Goal: Task Accomplishment & Management: Use online tool/utility

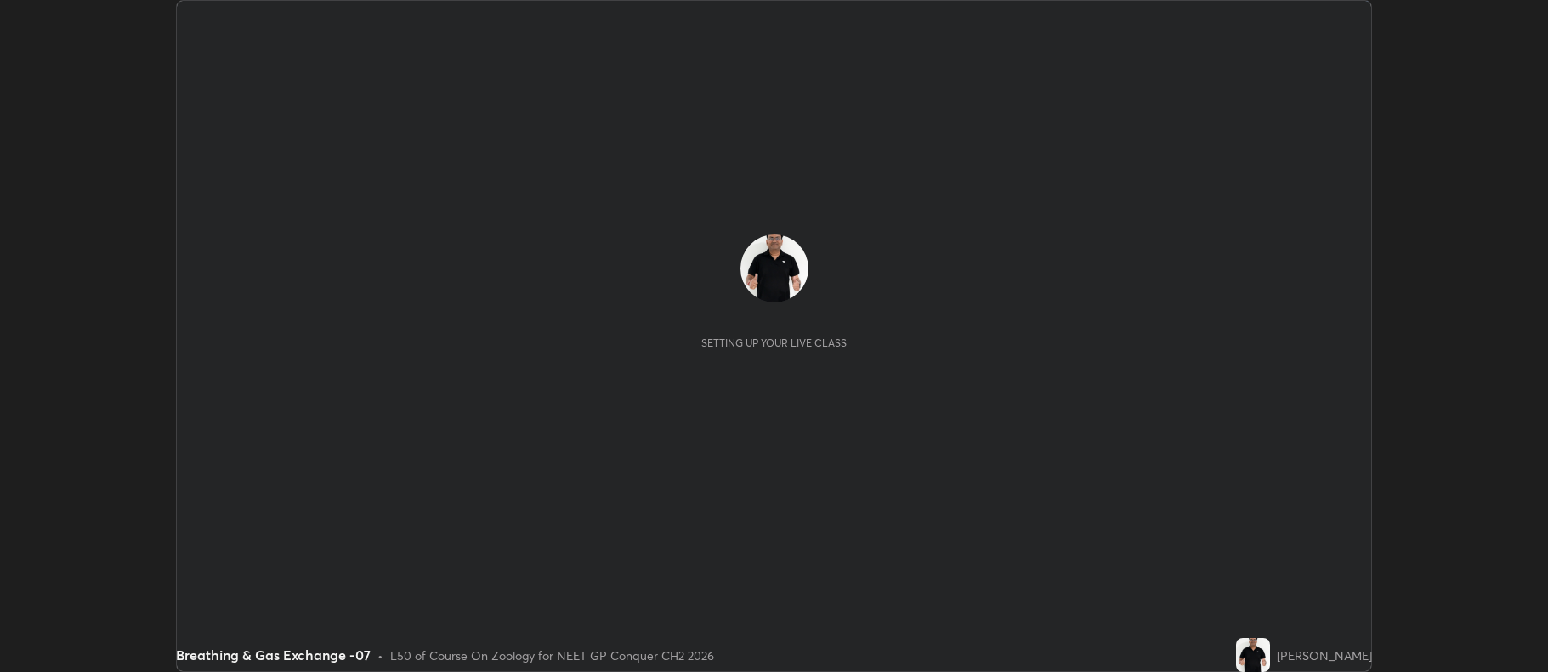
scroll to position [672, 1547]
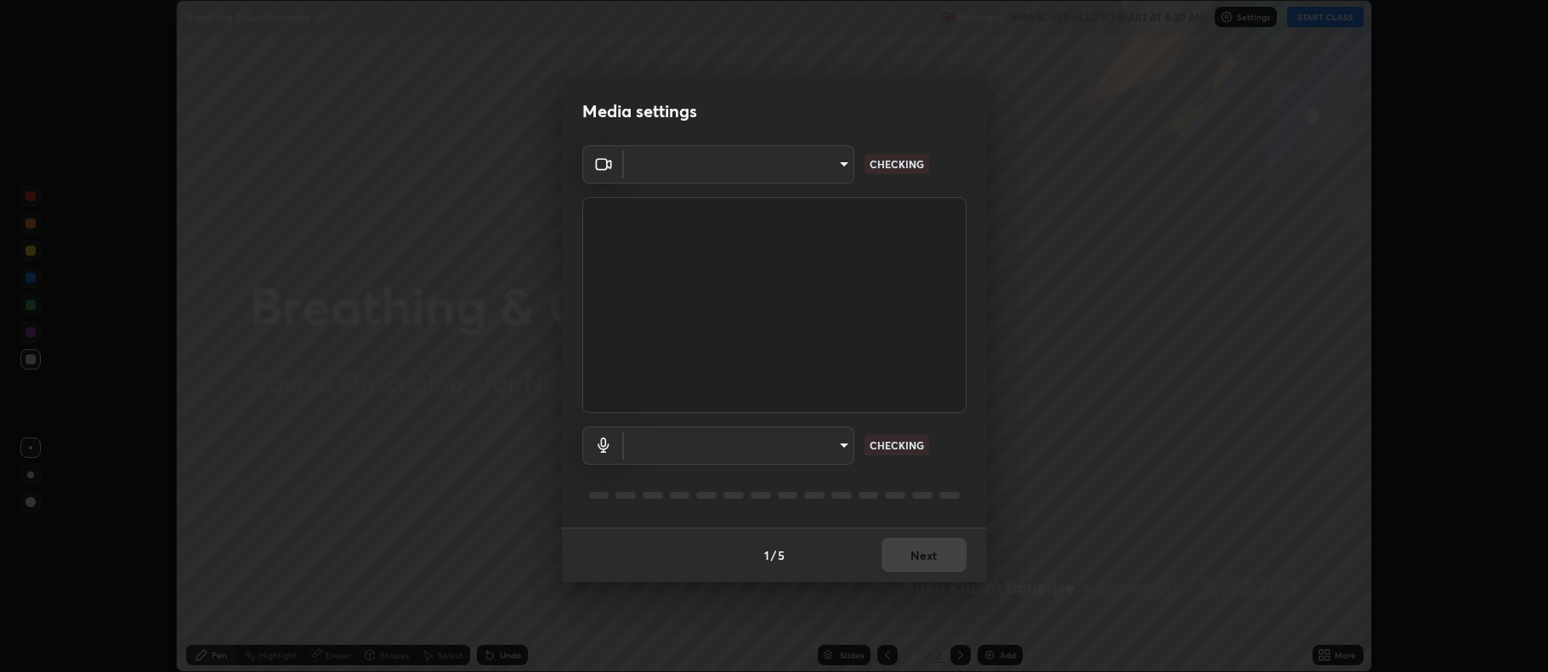
type input "5db75064d966c38022f0861f891c2b2deb8a9bf9a9a5a4ce251b0e0f2e365e36"
type input "default"
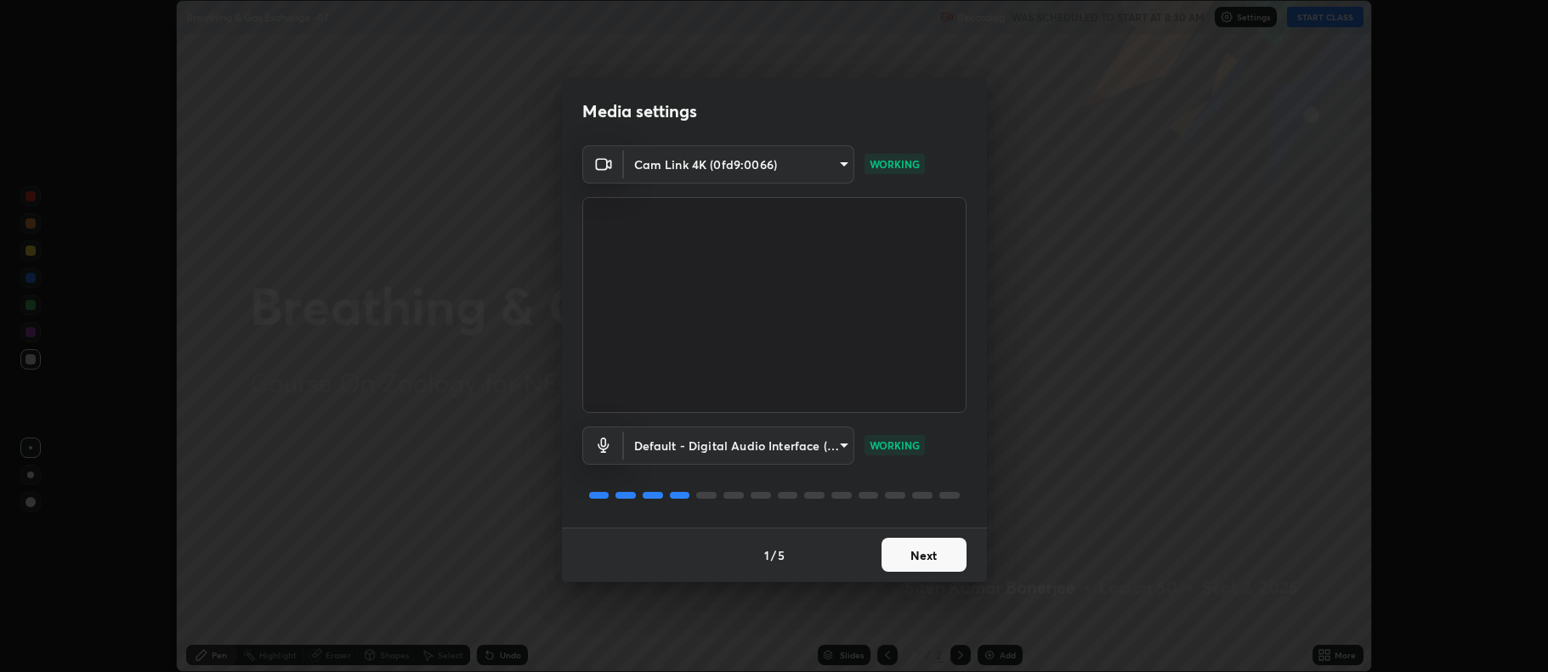
click at [931, 558] on button "Next" at bounding box center [923, 555] width 85 height 34
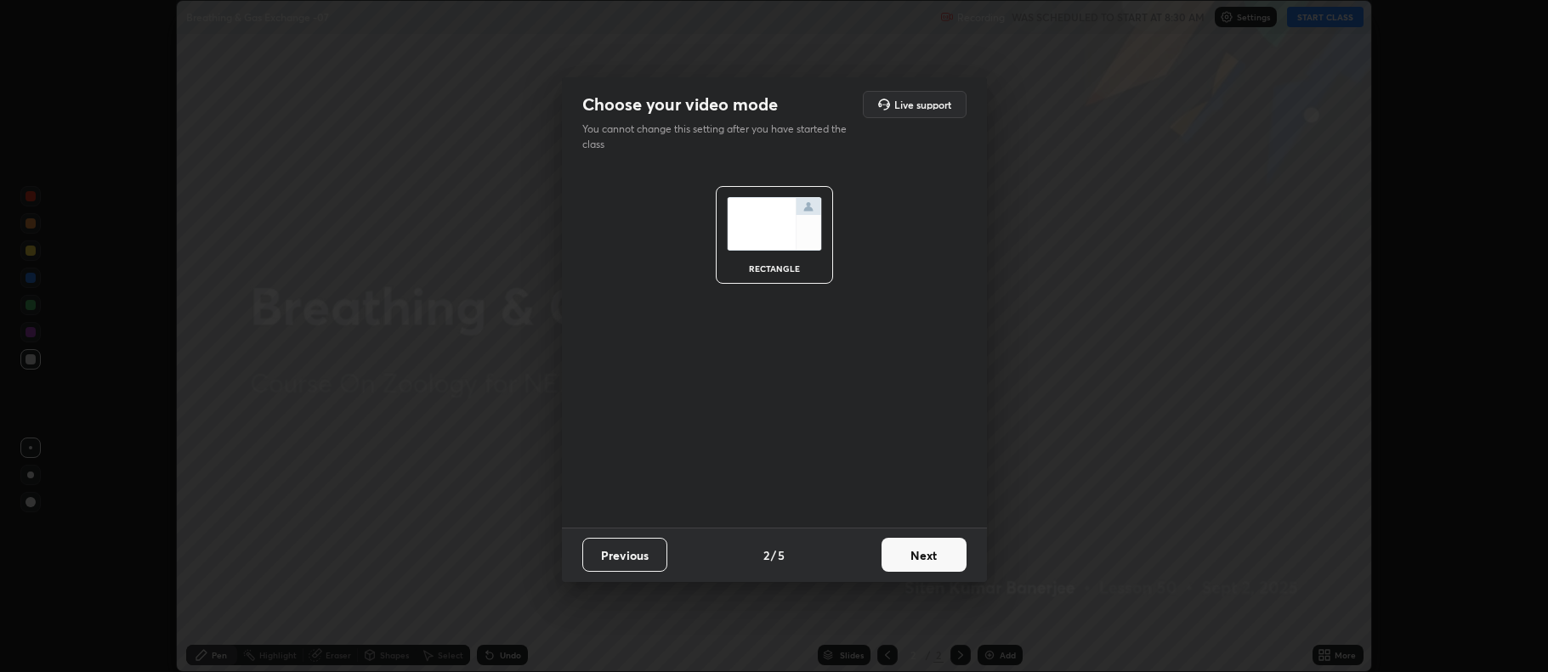
click at [929, 560] on button "Next" at bounding box center [923, 555] width 85 height 34
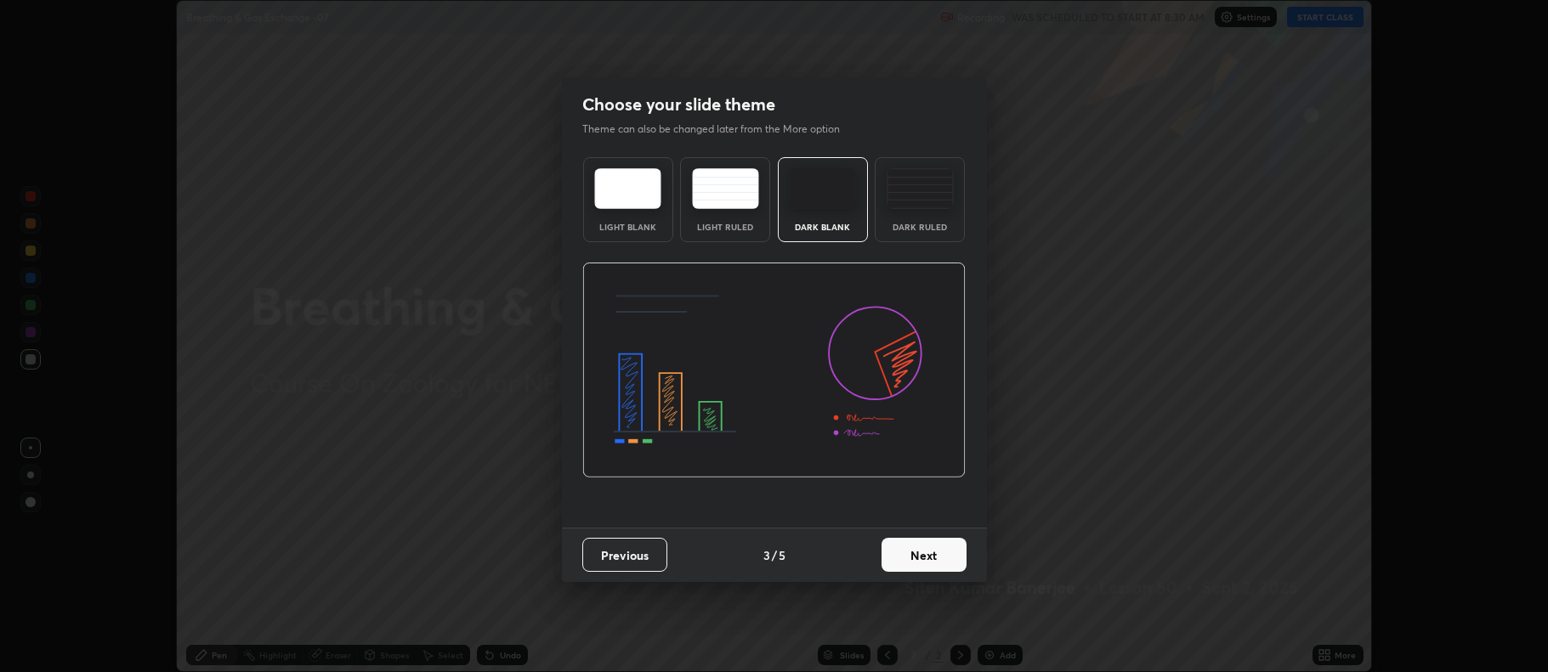
click at [927, 556] on button "Next" at bounding box center [923, 555] width 85 height 34
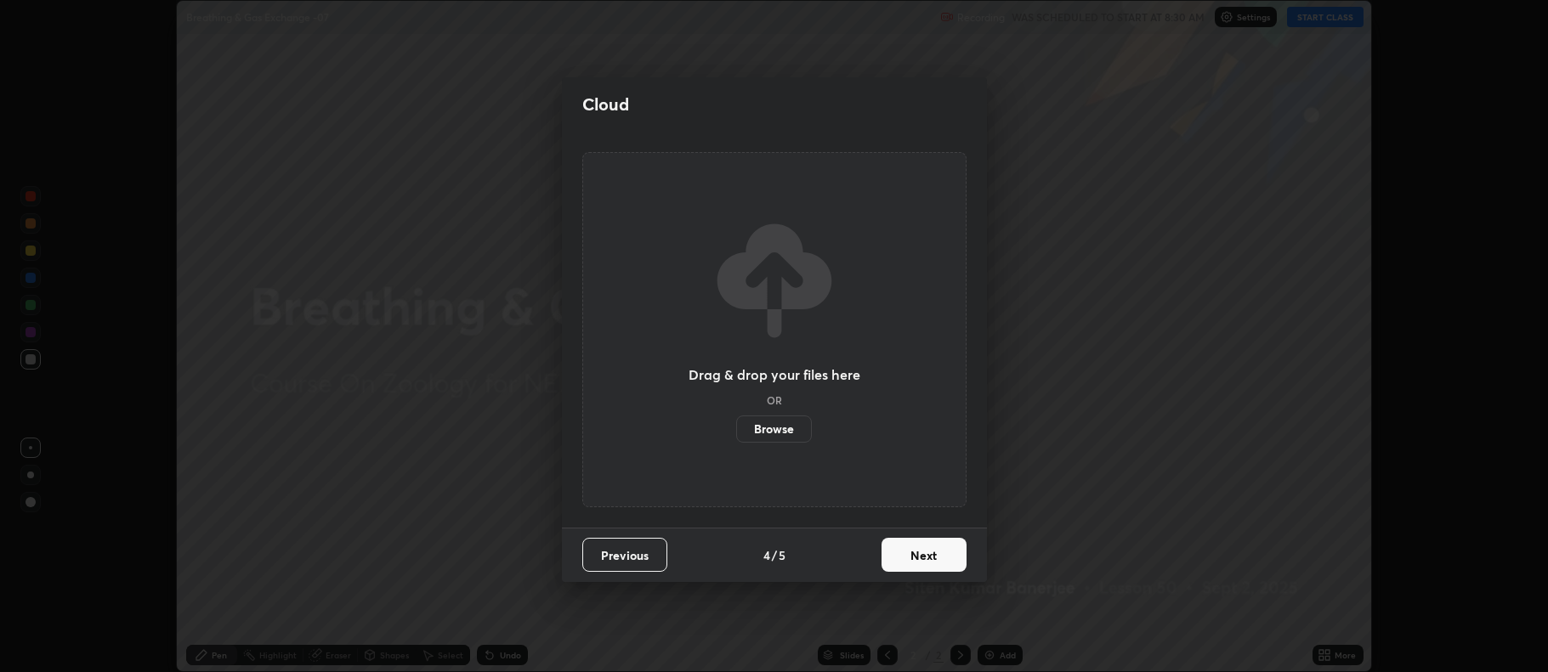
click at [928, 559] on button "Next" at bounding box center [923, 555] width 85 height 34
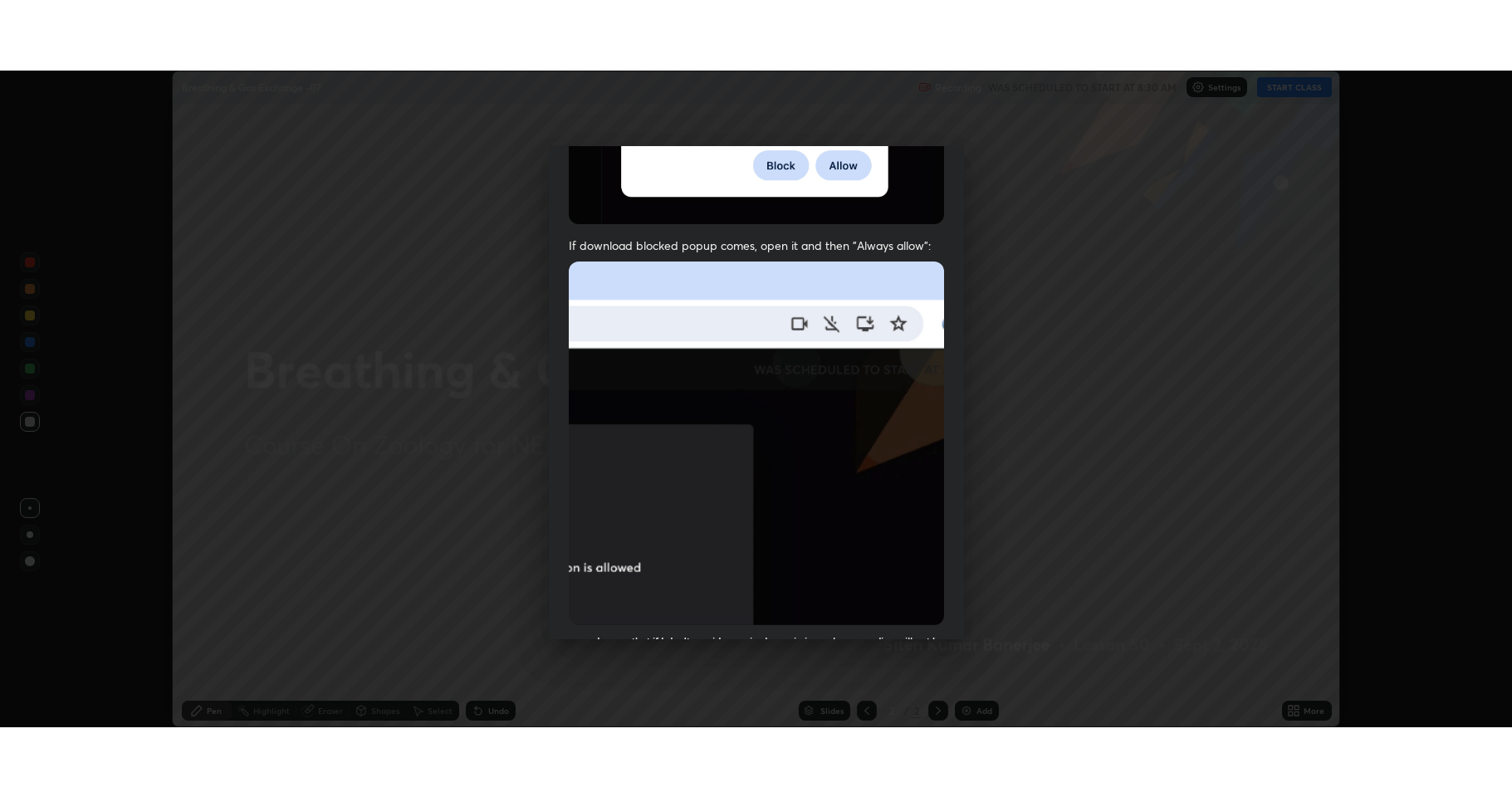
scroll to position [337, 0]
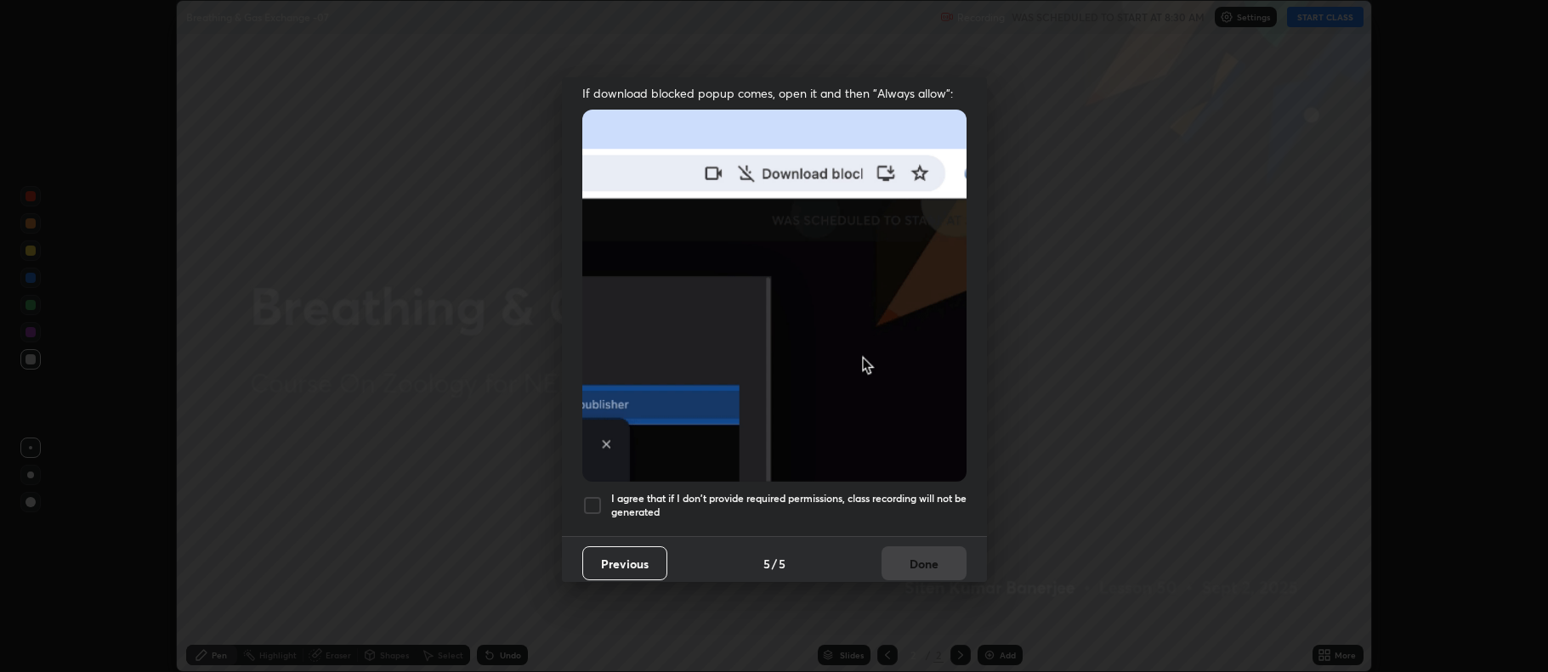
click at [593, 496] on div at bounding box center [592, 505] width 20 height 20
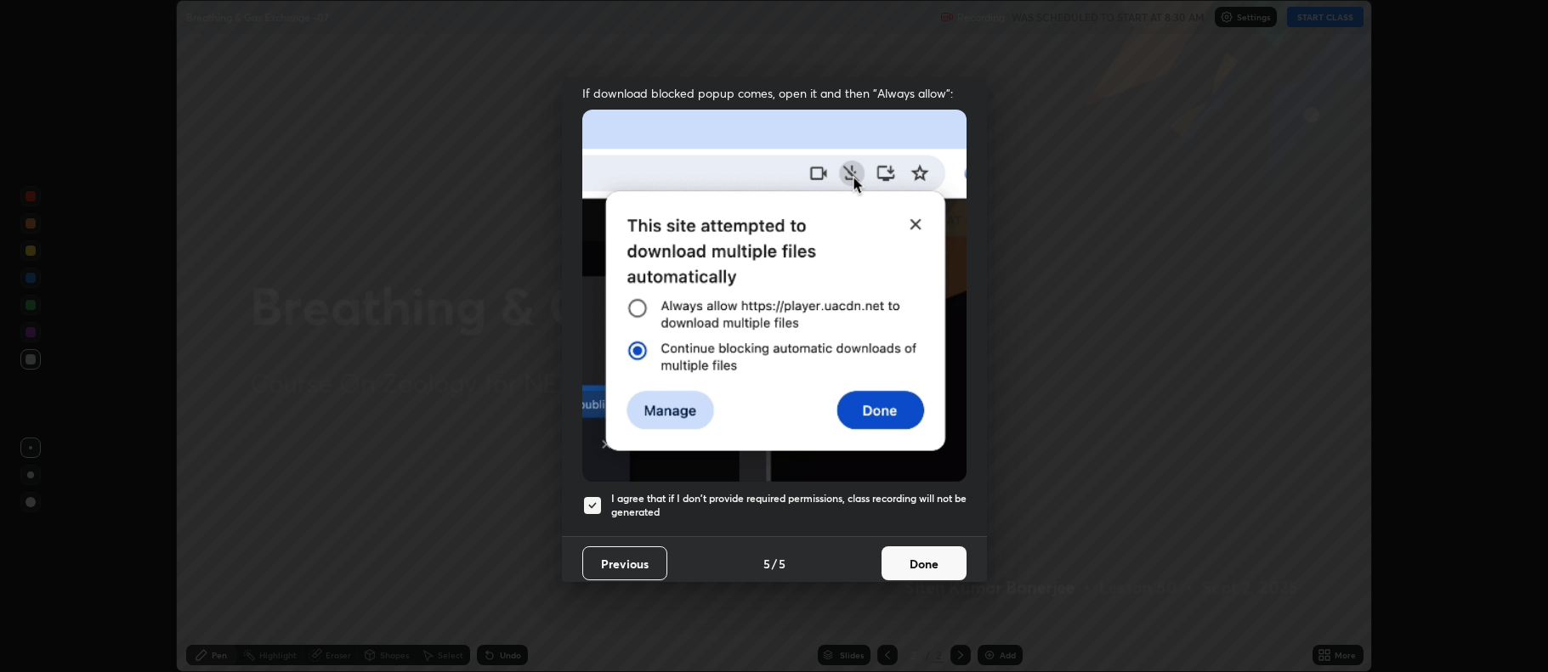
click at [914, 561] on button "Done" at bounding box center [923, 563] width 85 height 34
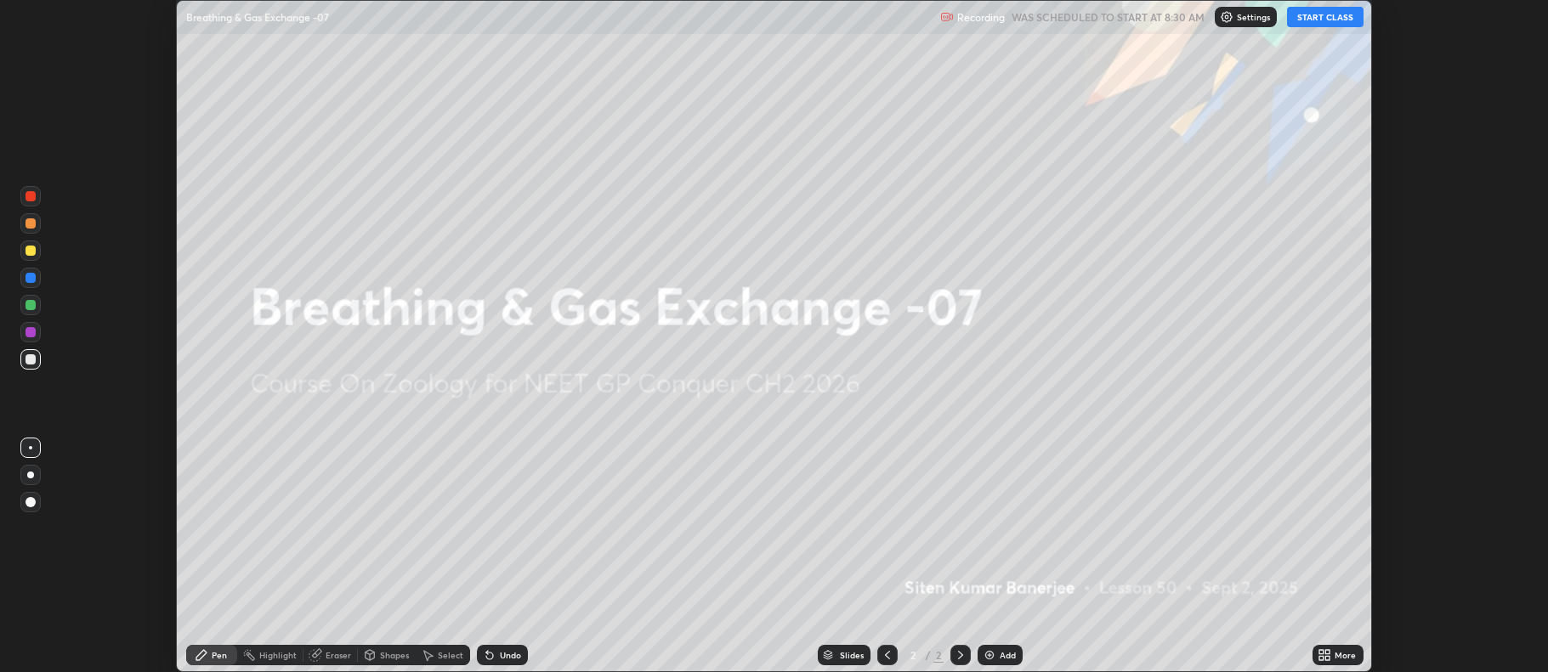
click at [1325, 14] on button "START CLASS" at bounding box center [1325, 17] width 76 height 20
click at [1327, 652] on icon at bounding box center [1328, 652] width 4 height 4
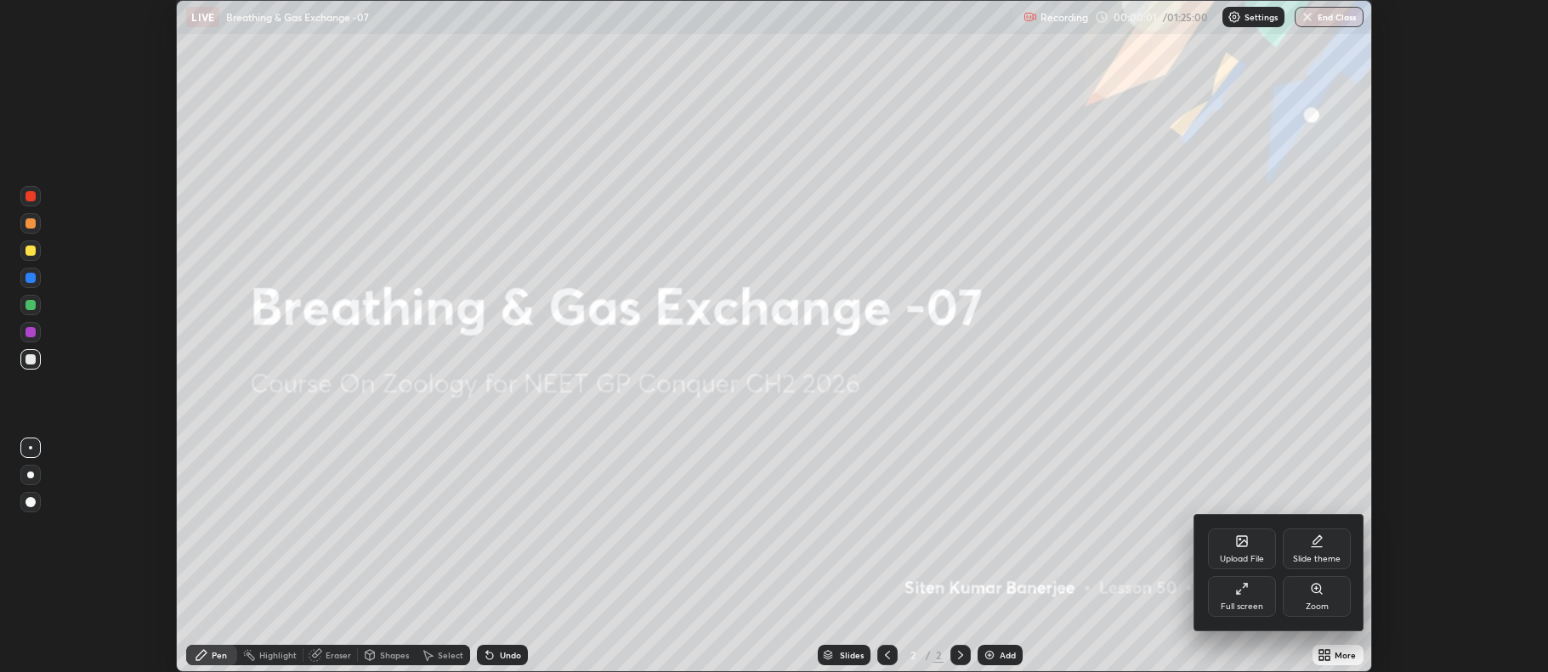
click at [1237, 601] on div "Full screen" at bounding box center [1242, 596] width 68 height 41
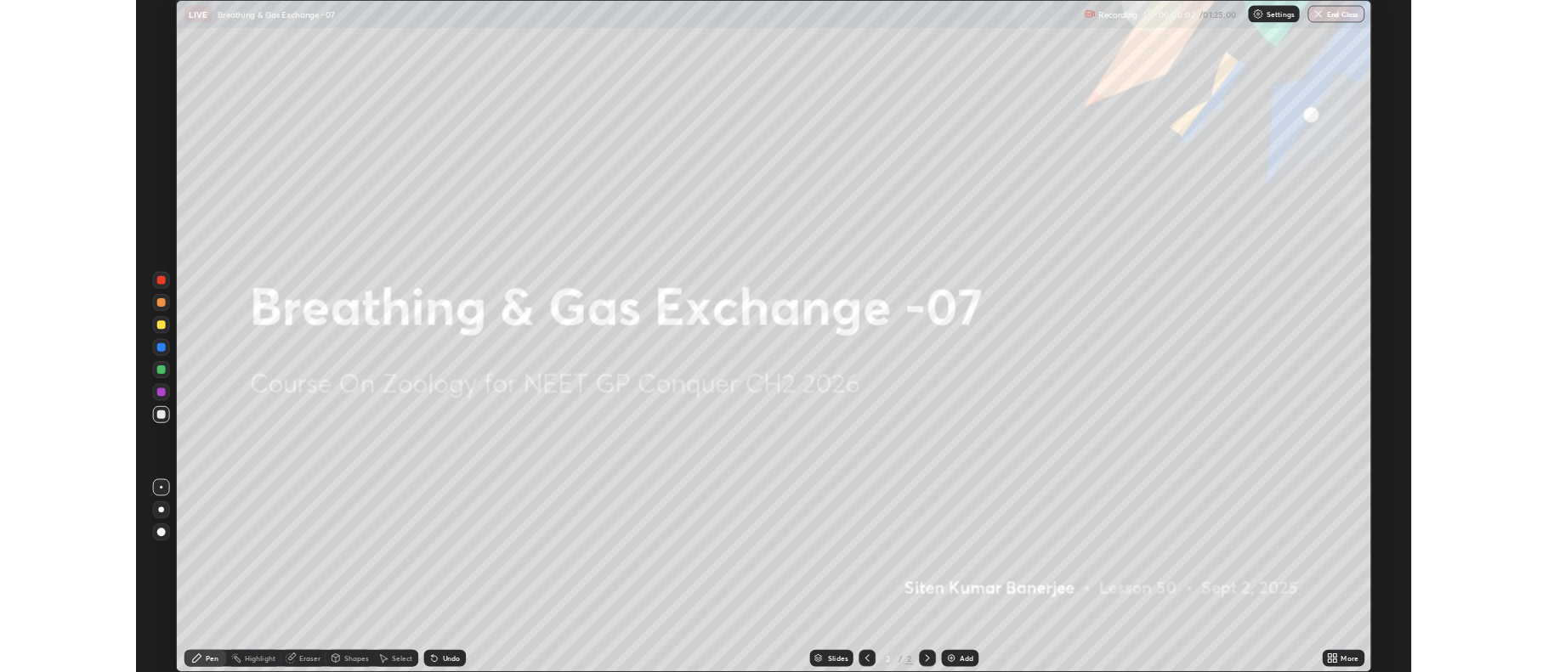
scroll to position [816, 1548]
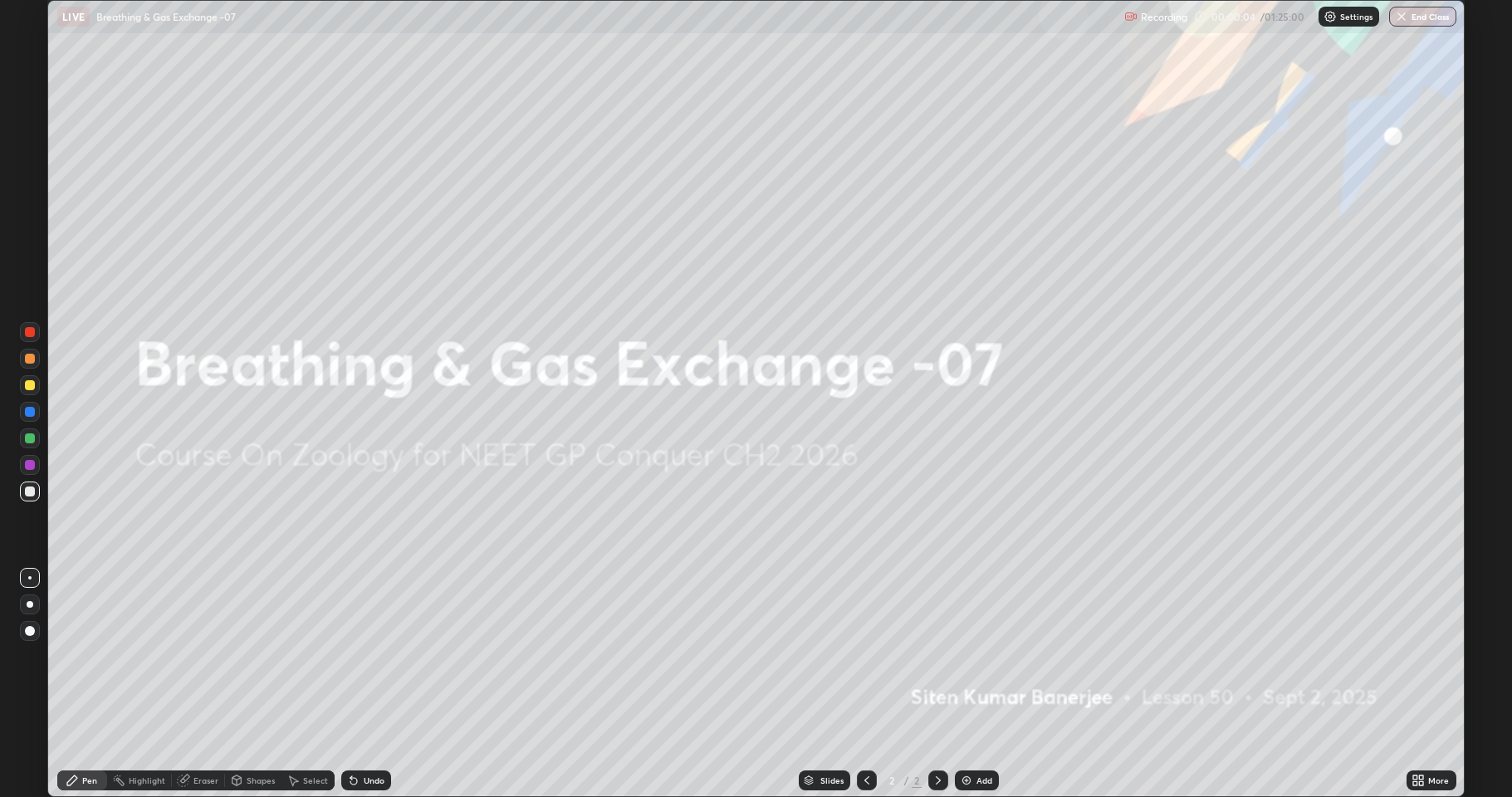
click at [971, 655] on img at bounding box center [966, 780] width 14 height 14
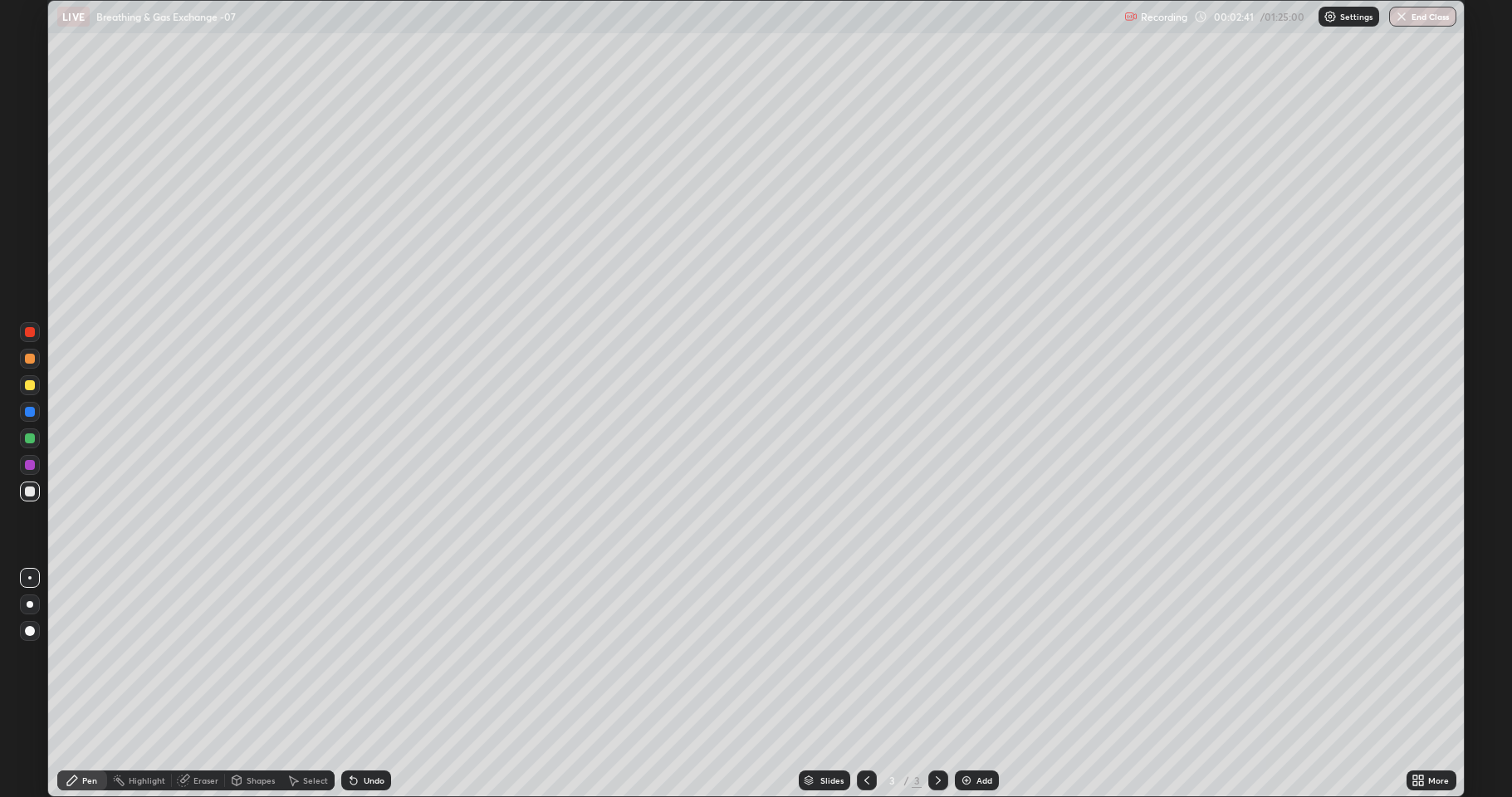
click at [31, 384] on div at bounding box center [29, 385] width 10 height 10
click at [201, 655] on div "Eraser" at bounding box center [205, 780] width 24 height 8
click at [199, 655] on div "Eraser" at bounding box center [205, 780] width 24 height 8
click at [91, 655] on div "Pen" at bounding box center [89, 780] width 15 height 8
click at [23, 440] on div at bounding box center [29, 439] width 20 height 20
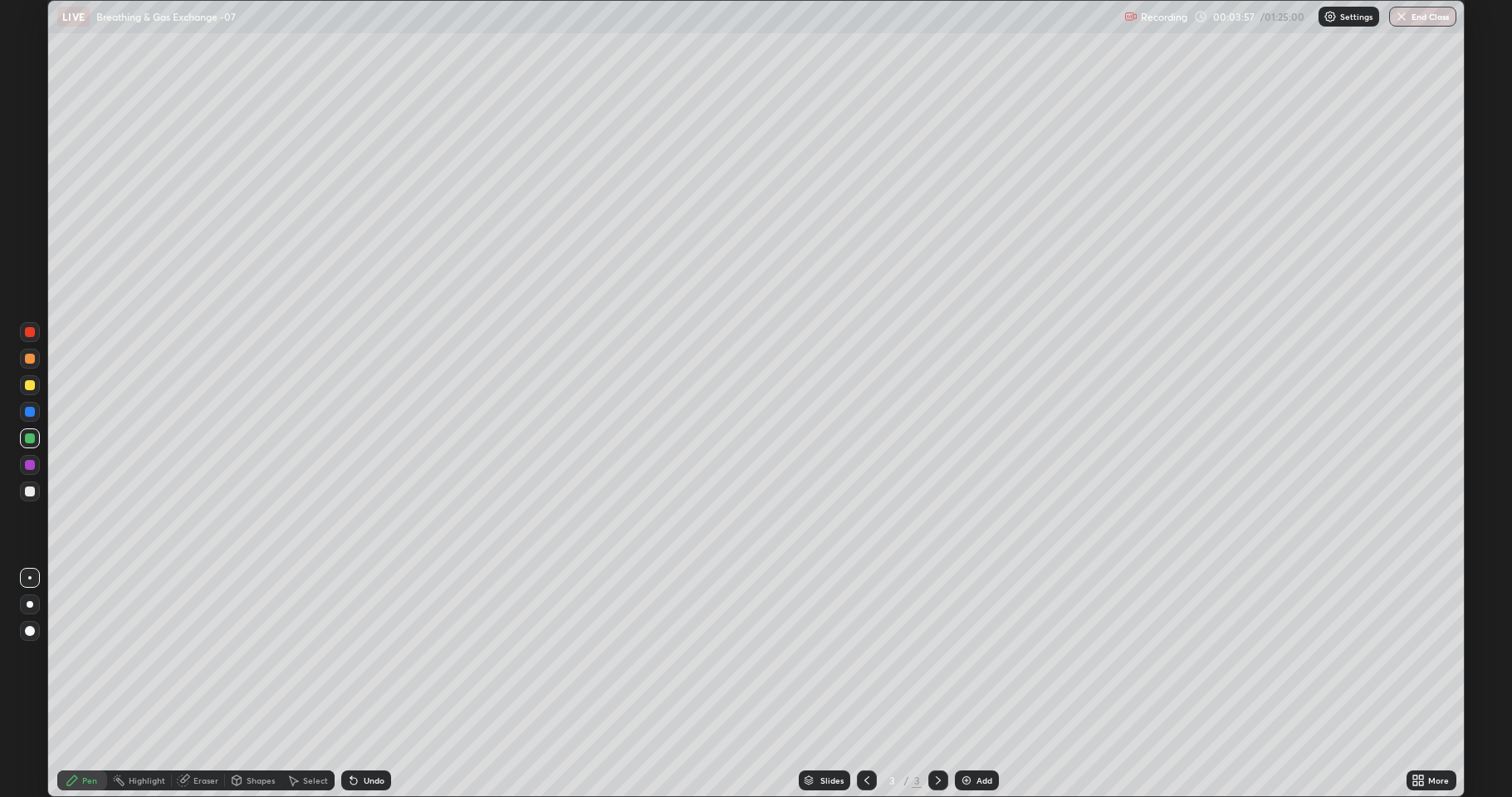
click at [30, 336] on div at bounding box center [29, 332] width 10 height 10
click at [21, 415] on div at bounding box center [29, 411] width 20 height 20
click at [33, 329] on div at bounding box center [29, 332] width 10 height 10
click at [23, 409] on div at bounding box center [29, 411] width 20 height 20
click at [31, 389] on div at bounding box center [29, 385] width 10 height 10
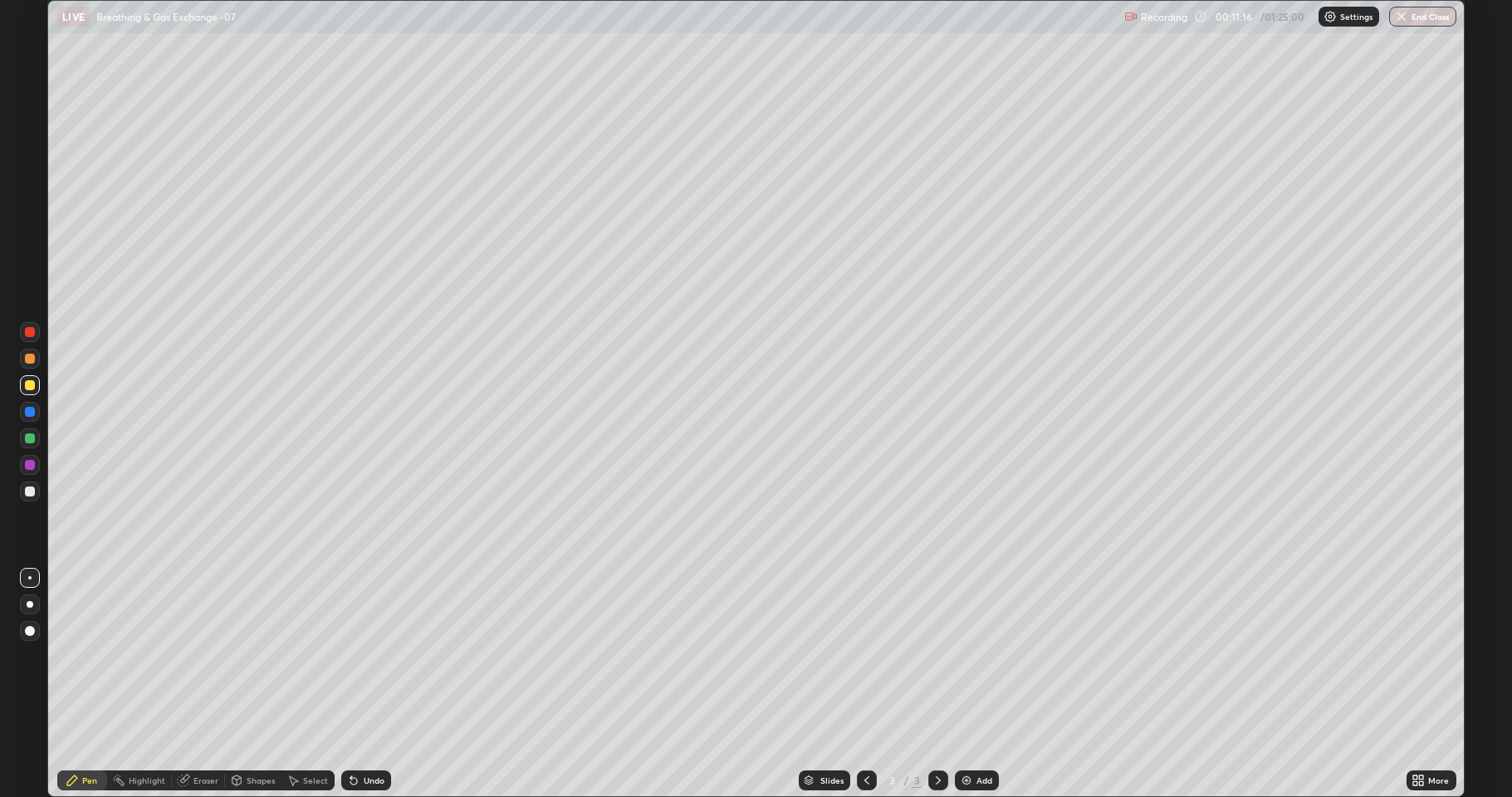
click at [970, 655] on img at bounding box center [966, 780] width 14 height 14
click at [30, 334] on div at bounding box center [29, 332] width 10 height 10
click at [33, 465] on div at bounding box center [29, 465] width 10 height 10
click at [27, 387] on div at bounding box center [29, 385] width 10 height 10
click at [865, 655] on icon at bounding box center [866, 780] width 14 height 14
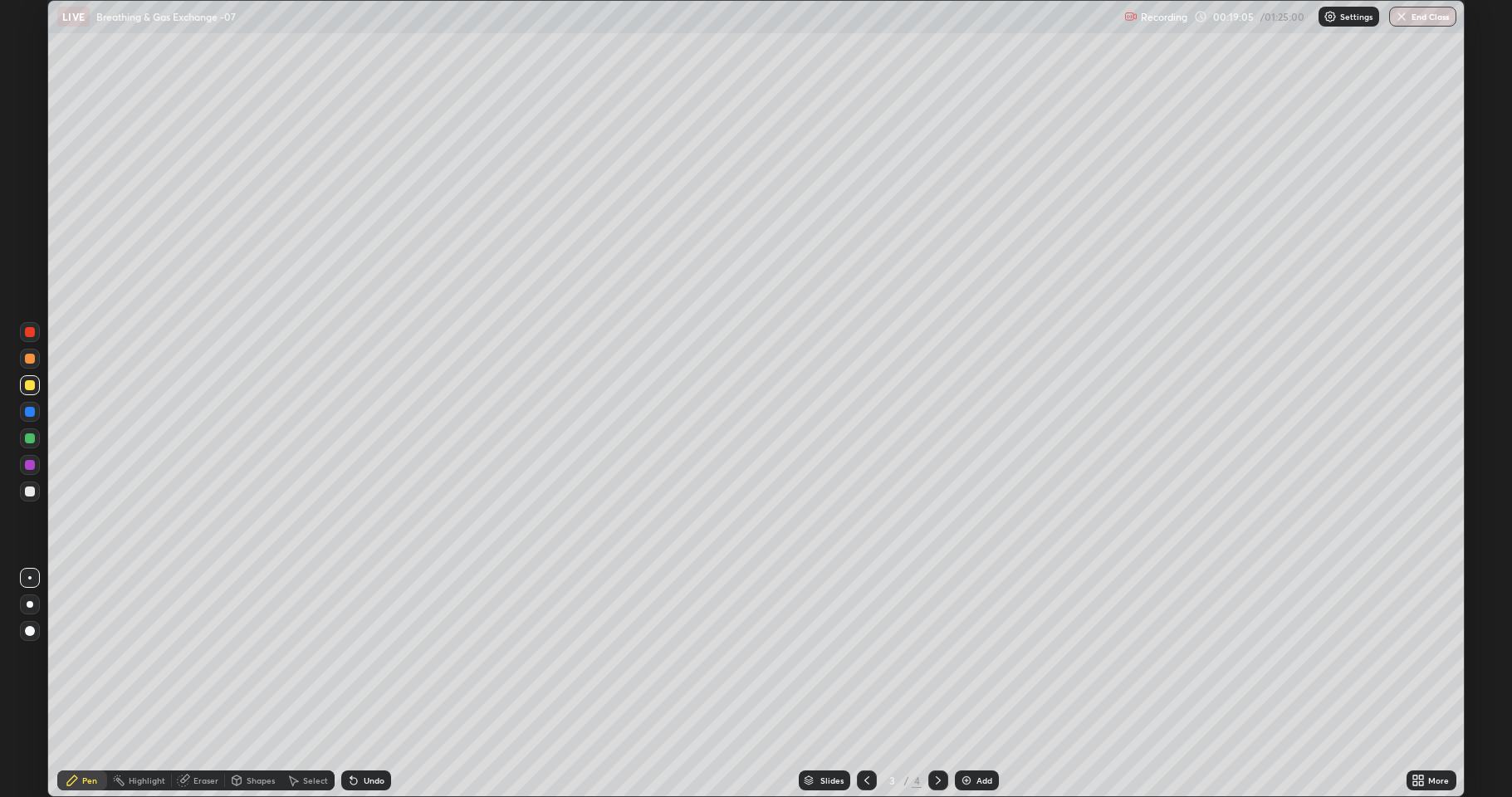
click at [937, 655] on div at bounding box center [938, 780] width 20 height 20
click at [975, 655] on div "Add" at bounding box center [976, 780] width 44 height 20
click at [213, 655] on div "Eraser" at bounding box center [205, 780] width 24 height 8
click at [96, 655] on div "Pen" at bounding box center [82, 780] width 50 height 20
click at [29, 387] on div at bounding box center [29, 385] width 10 height 10
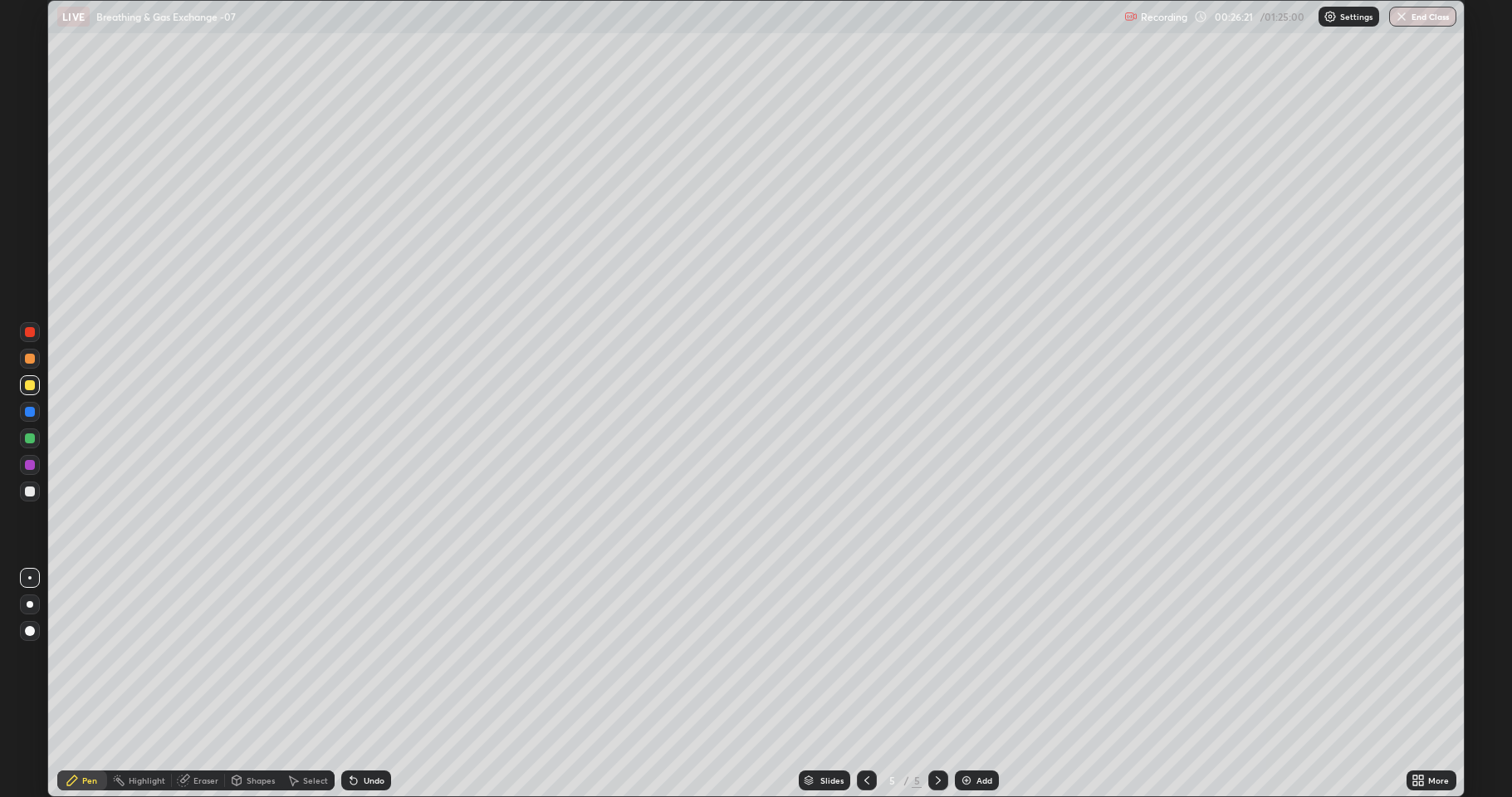
click at [27, 491] on div at bounding box center [29, 491] width 10 height 10
click at [30, 489] on div at bounding box center [29, 491] width 10 height 10
click at [31, 388] on div at bounding box center [29, 385] width 10 height 10
click at [865, 655] on icon at bounding box center [866, 780] width 14 height 14
click at [867, 655] on icon at bounding box center [866, 780] width 14 height 14
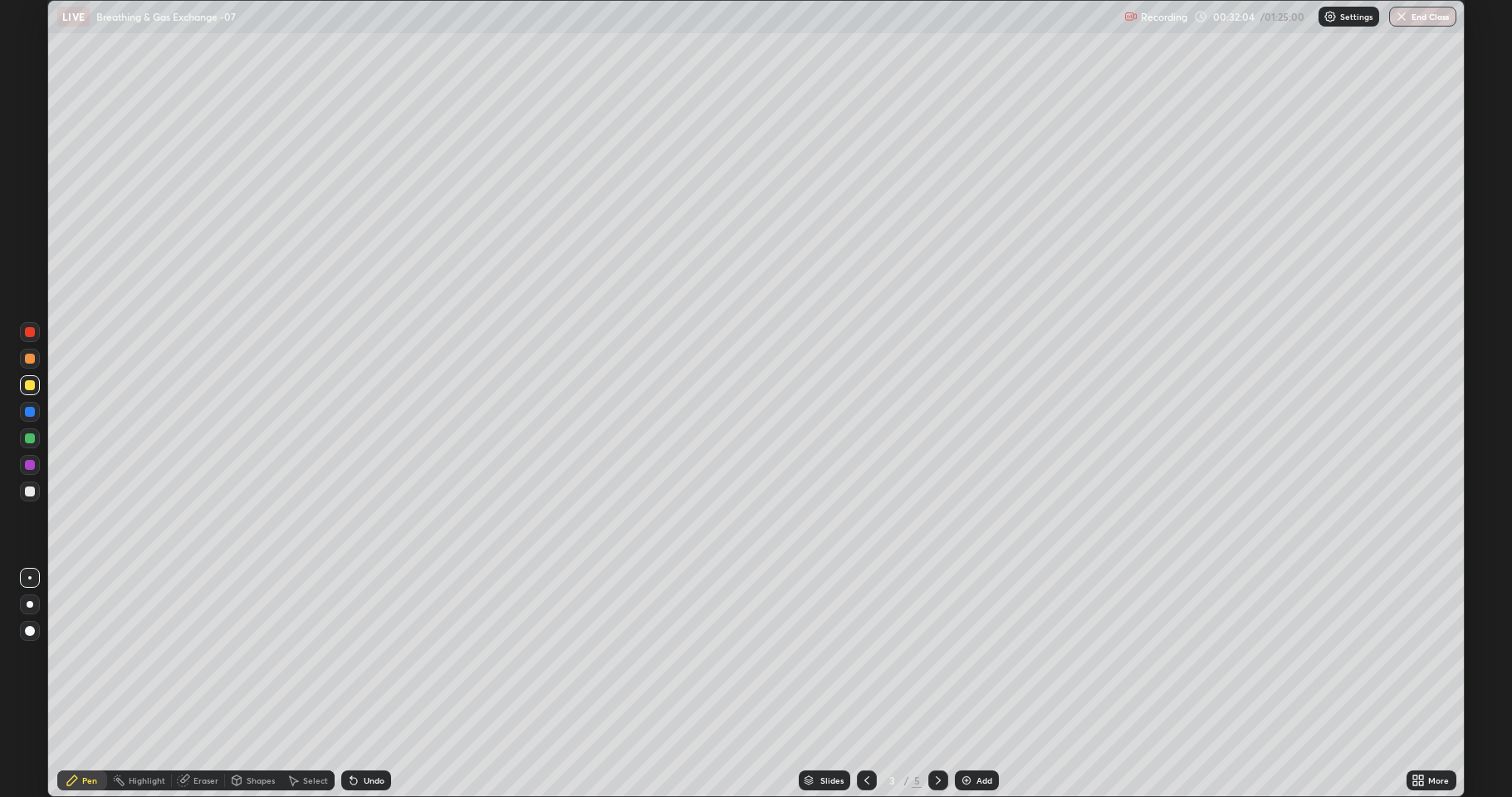
click at [937, 655] on icon at bounding box center [939, 780] width 14 height 14
click at [934, 655] on icon at bounding box center [939, 780] width 14 height 14
click at [979, 655] on div "Add" at bounding box center [984, 780] width 16 height 8
click at [27, 387] on div at bounding box center [29, 385] width 10 height 10
click at [26, 494] on div at bounding box center [29, 491] width 10 height 10
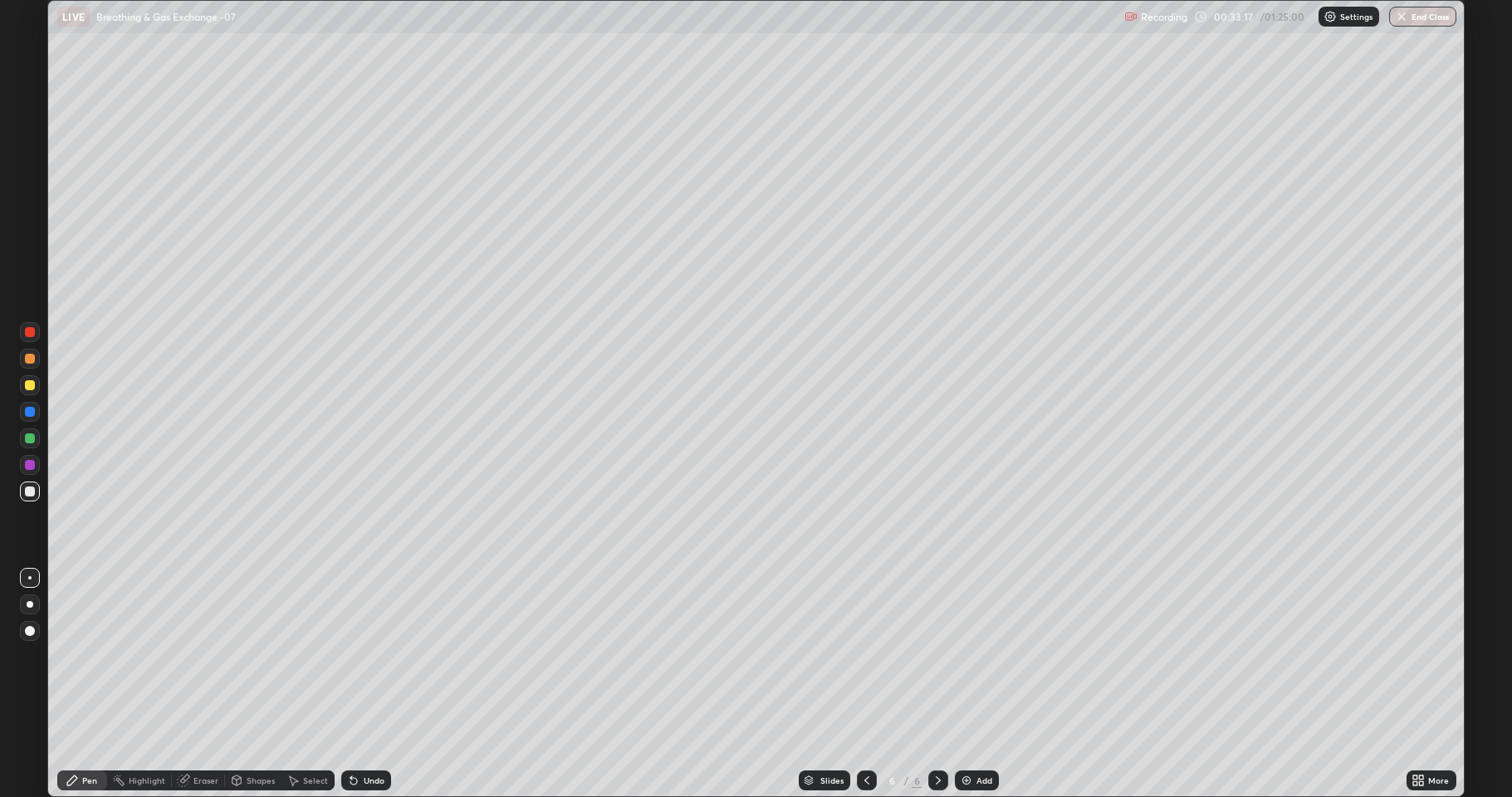
click at [202, 655] on div "Eraser" at bounding box center [198, 780] width 53 height 20
click at [92, 655] on div "Pen" at bounding box center [89, 780] width 15 height 8
click at [27, 496] on div at bounding box center [29, 491] width 20 height 20
click at [30, 385] on div at bounding box center [29, 385] width 10 height 10
click at [35, 332] on div at bounding box center [29, 332] width 20 height 20
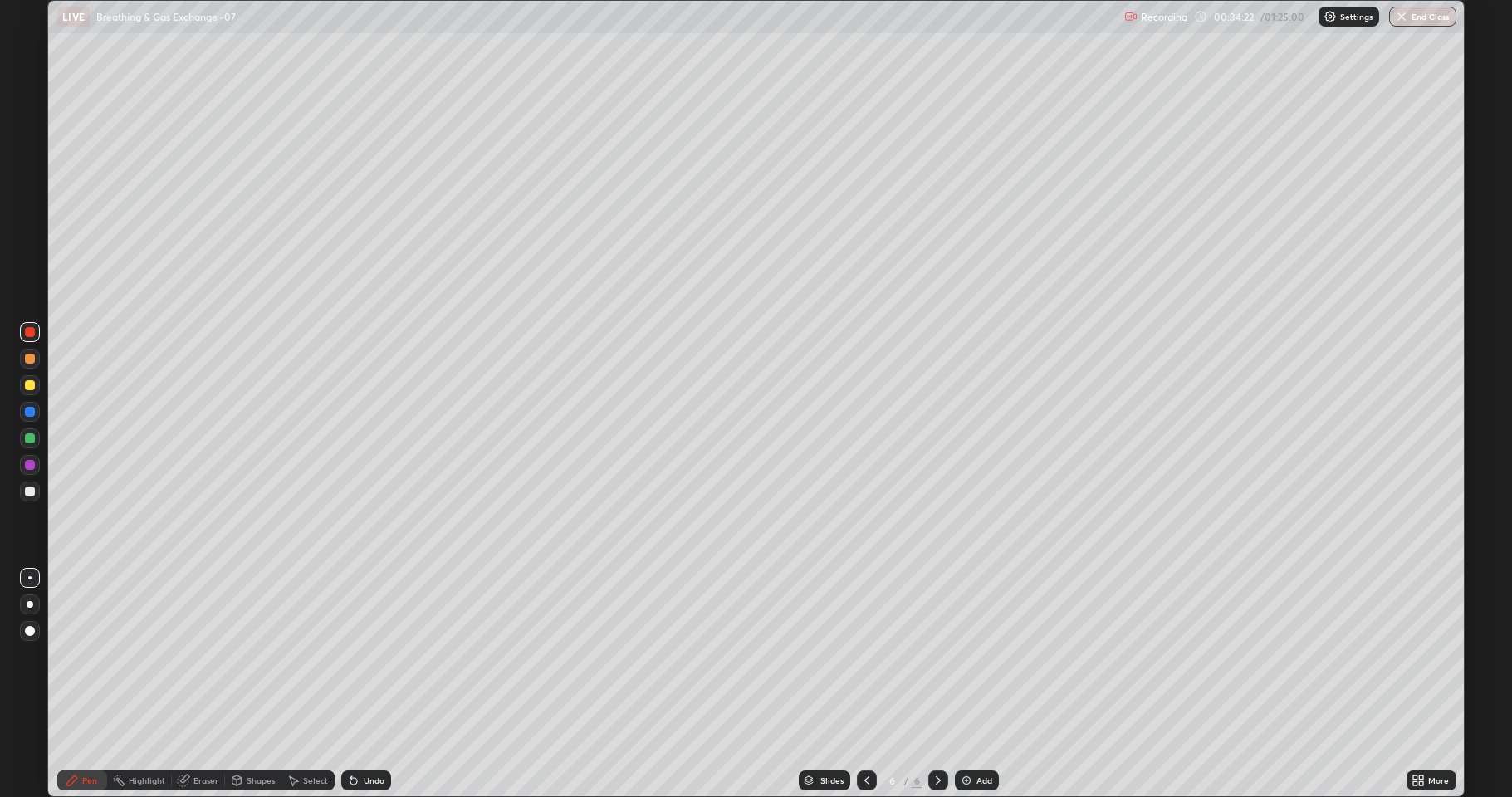
click at [202, 655] on div "Eraser" at bounding box center [205, 780] width 24 height 8
click at [97, 655] on div "Pen" at bounding box center [89, 780] width 15 height 8
click at [30, 329] on div at bounding box center [29, 332] width 10 height 10
click at [205, 655] on div "Eraser" at bounding box center [205, 780] width 24 height 8
click at [91, 655] on div "Pen" at bounding box center [89, 780] width 15 height 8
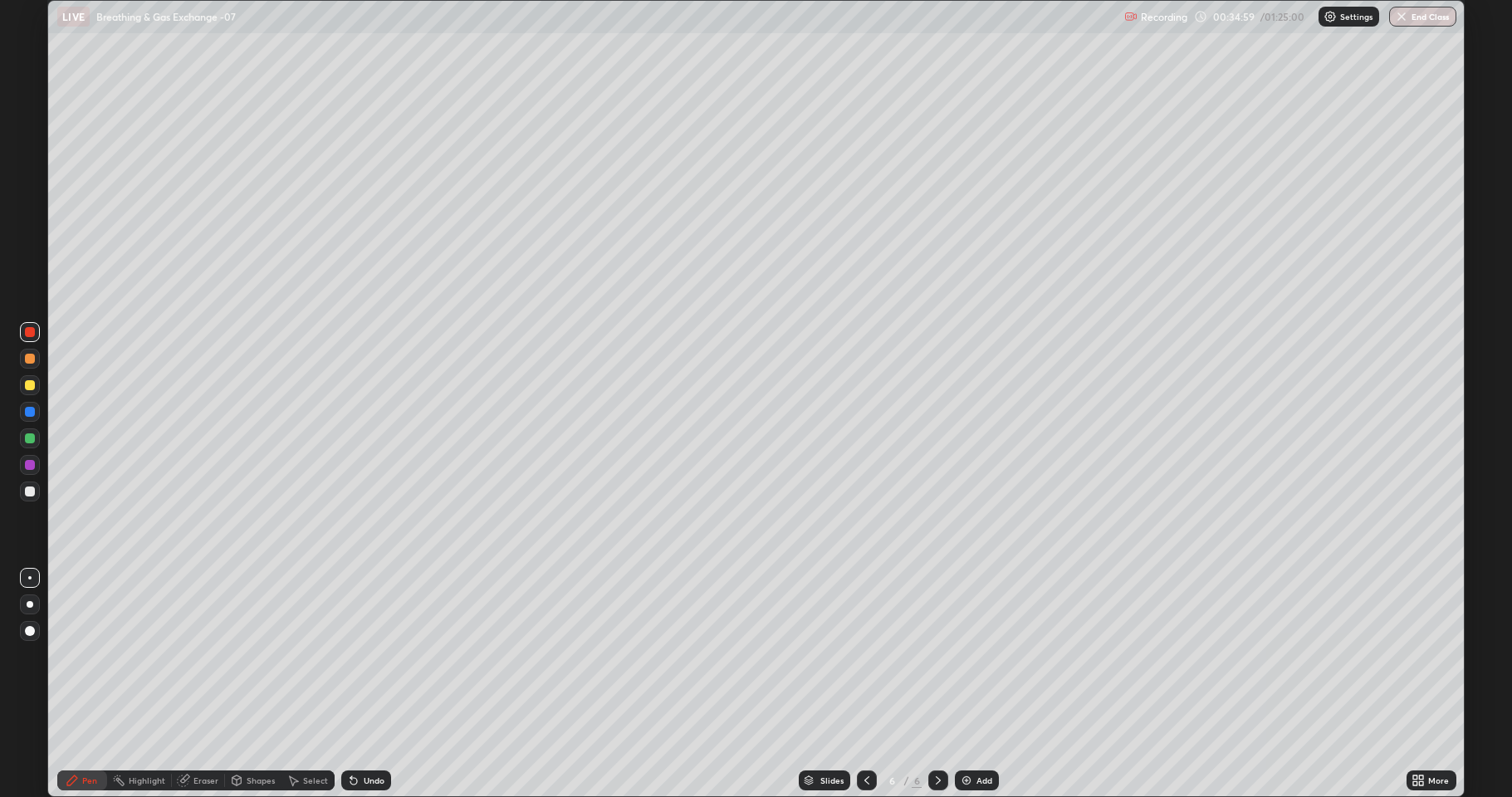
click at [35, 324] on div at bounding box center [29, 332] width 20 height 20
click at [29, 491] on div at bounding box center [29, 491] width 10 height 10
click at [28, 412] on div at bounding box center [29, 411] width 10 height 10
click at [29, 492] on div at bounding box center [29, 491] width 10 height 10
click at [29, 339] on div at bounding box center [29, 332] width 20 height 20
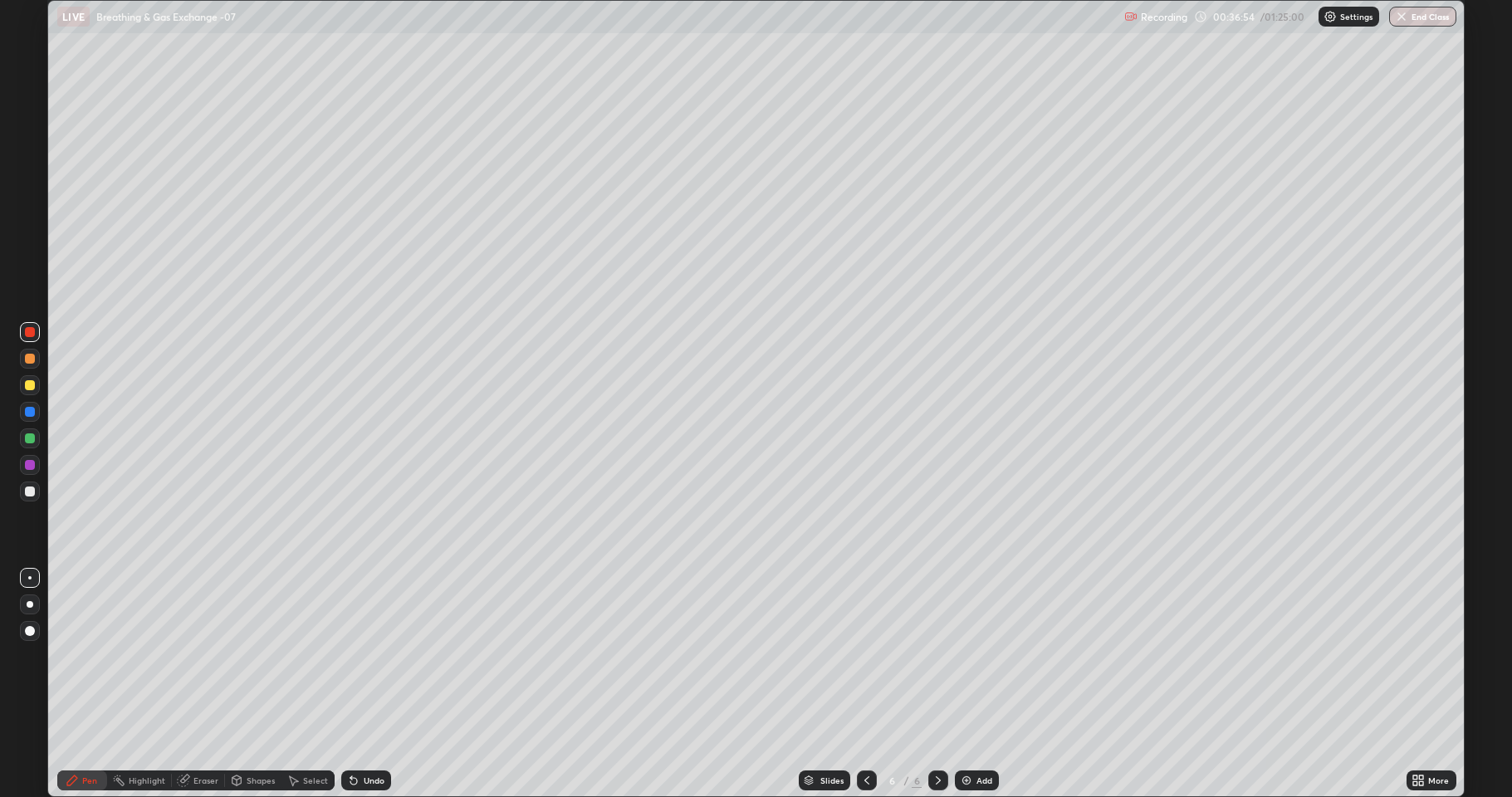
click at [28, 437] on div at bounding box center [29, 439] width 10 height 10
click at [203, 655] on div "Eraser" at bounding box center [205, 780] width 24 height 8
click at [91, 655] on div "Pen" at bounding box center [89, 780] width 15 height 8
click at [30, 445] on div at bounding box center [29, 439] width 20 height 20
click at [207, 655] on div "Eraser" at bounding box center [205, 780] width 24 height 8
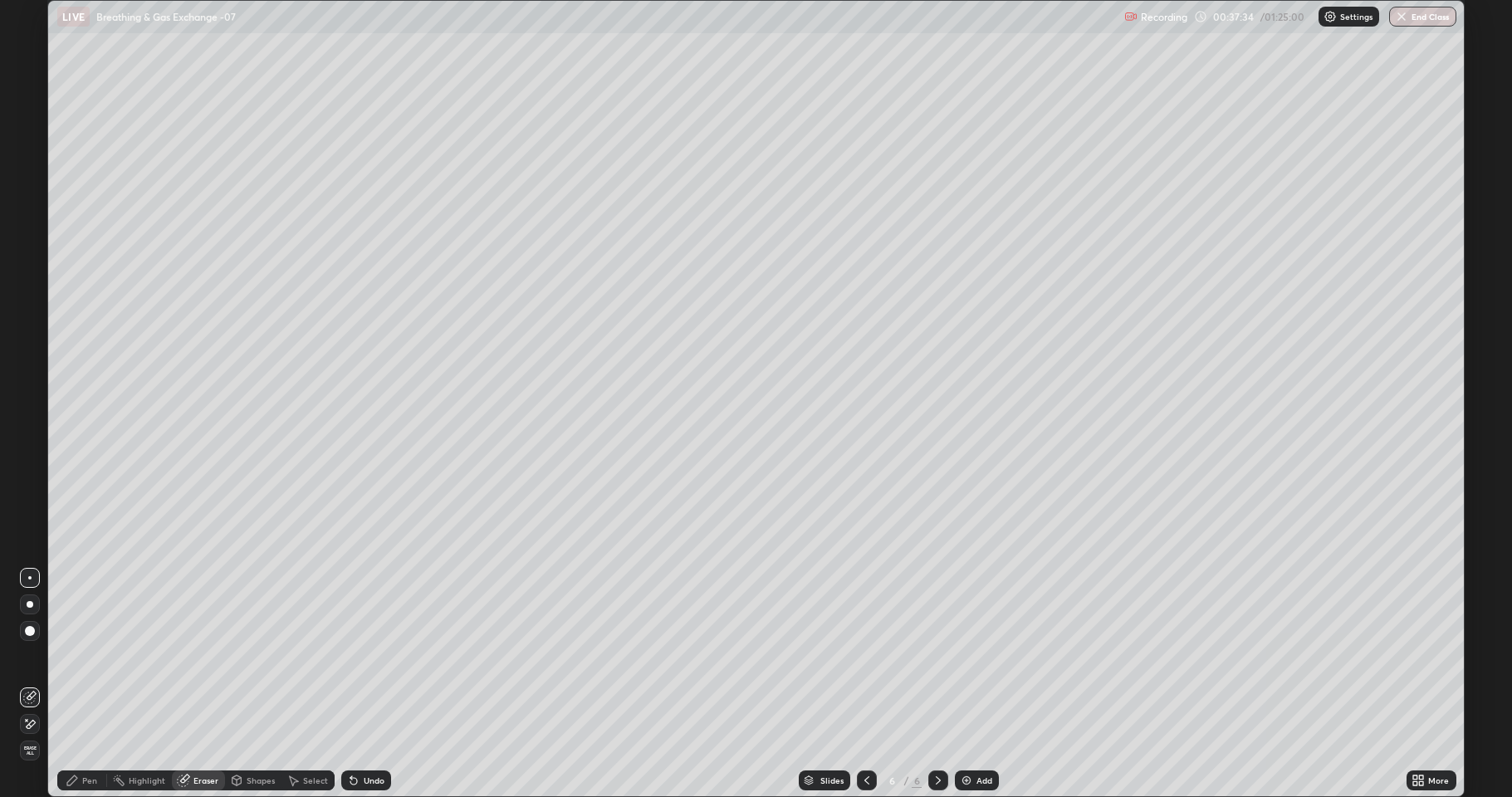
click at [95, 655] on div "Pen" at bounding box center [89, 780] width 15 height 8
click at [30, 334] on div at bounding box center [29, 332] width 10 height 10
click at [93, 655] on div "Pen" at bounding box center [89, 780] width 15 height 8
click at [28, 330] on div at bounding box center [29, 332] width 10 height 10
click at [28, 412] on div at bounding box center [29, 411] width 10 height 10
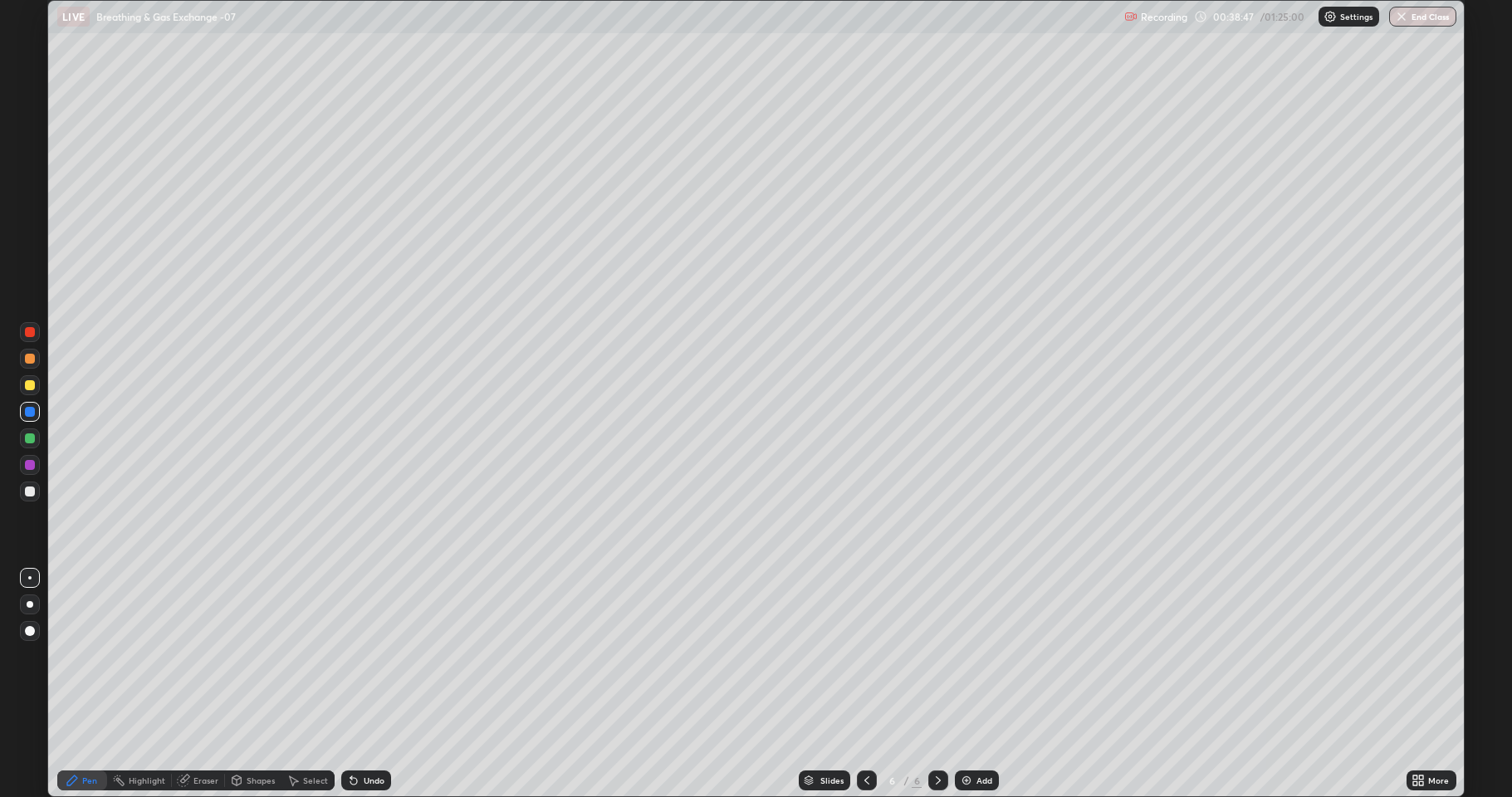
click at [26, 491] on div at bounding box center [29, 491] width 10 height 10
click at [197, 655] on div "Eraser" at bounding box center [205, 780] width 24 height 8
click at [86, 655] on div "Pen" at bounding box center [82, 780] width 50 height 20
click at [30, 488] on div at bounding box center [29, 491] width 10 height 10
click at [29, 494] on div at bounding box center [29, 491] width 10 height 10
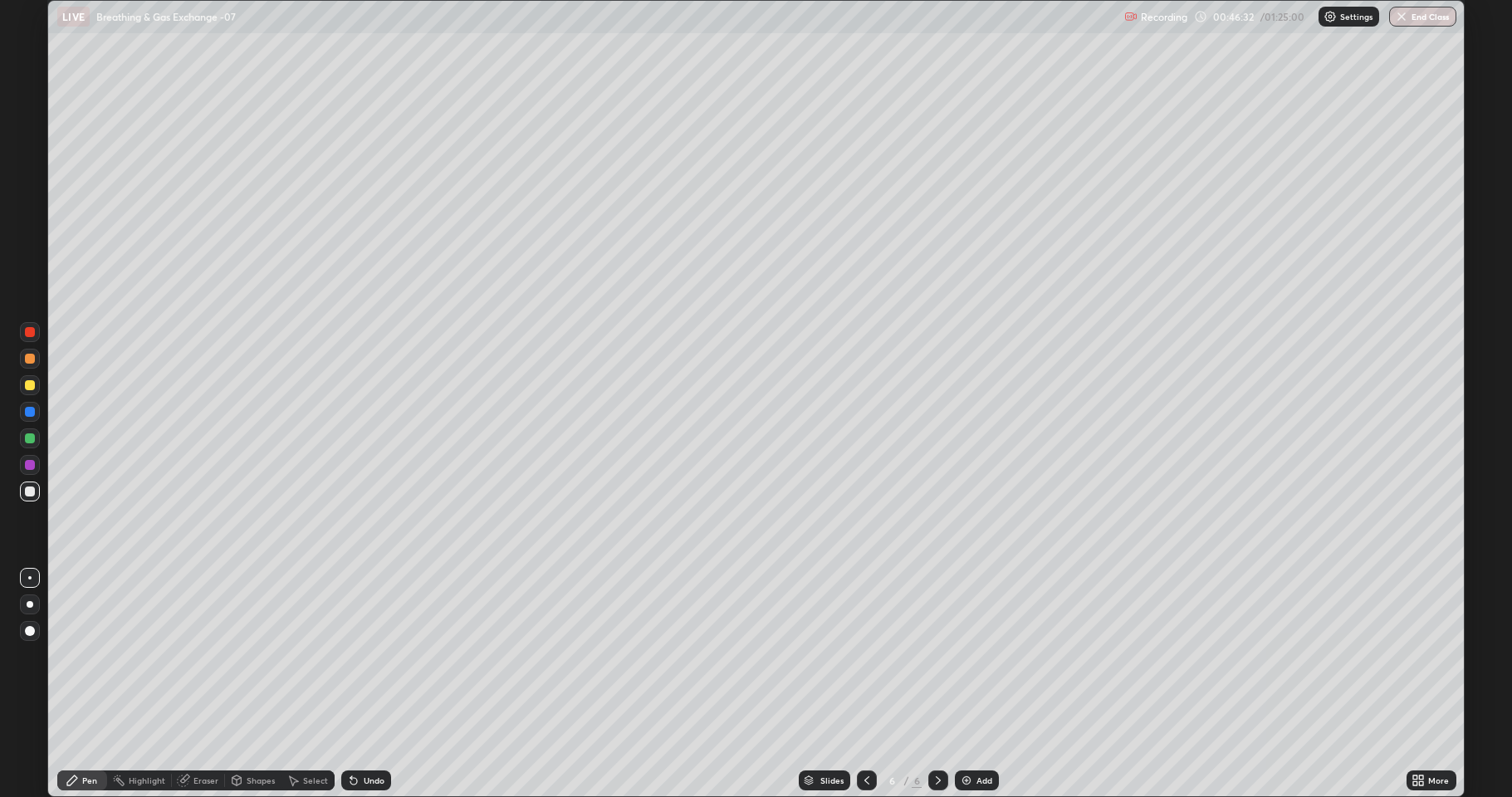
click at [30, 440] on div at bounding box center [29, 439] width 10 height 10
click at [30, 336] on div at bounding box center [29, 332] width 10 height 10
click at [24, 490] on div at bounding box center [29, 491] width 10 height 10
click at [978, 655] on div "Add" at bounding box center [984, 780] width 16 height 8
click at [31, 492] on div at bounding box center [29, 491] width 10 height 10
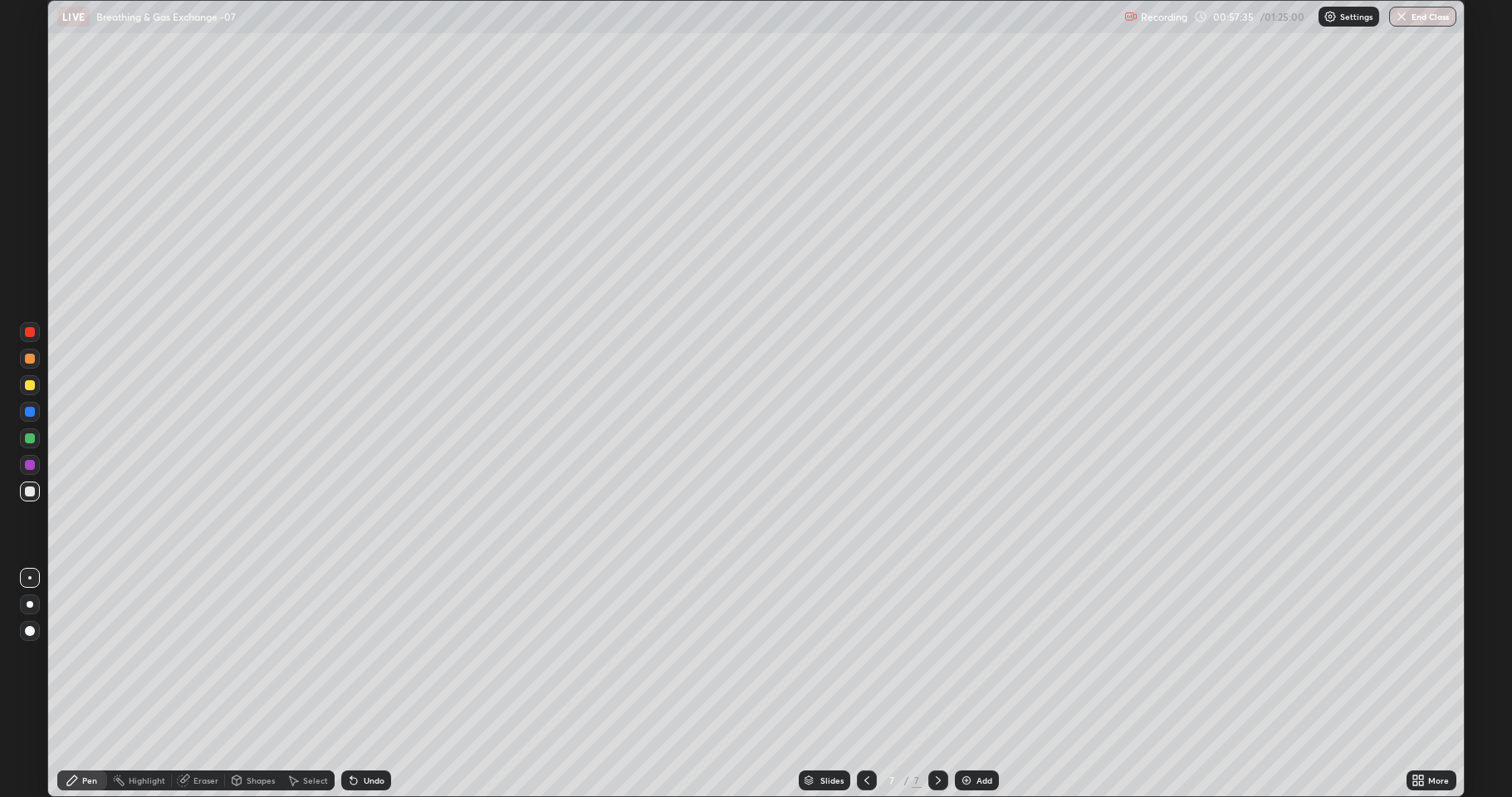
click at [32, 385] on div at bounding box center [29, 385] width 10 height 10
click at [196, 655] on div "Eraser" at bounding box center [205, 780] width 24 height 8
click at [88, 655] on div "Pen" at bounding box center [89, 780] width 15 height 8
click at [30, 386] on div at bounding box center [29, 385] width 10 height 10
click at [33, 466] on div at bounding box center [29, 465] width 10 height 10
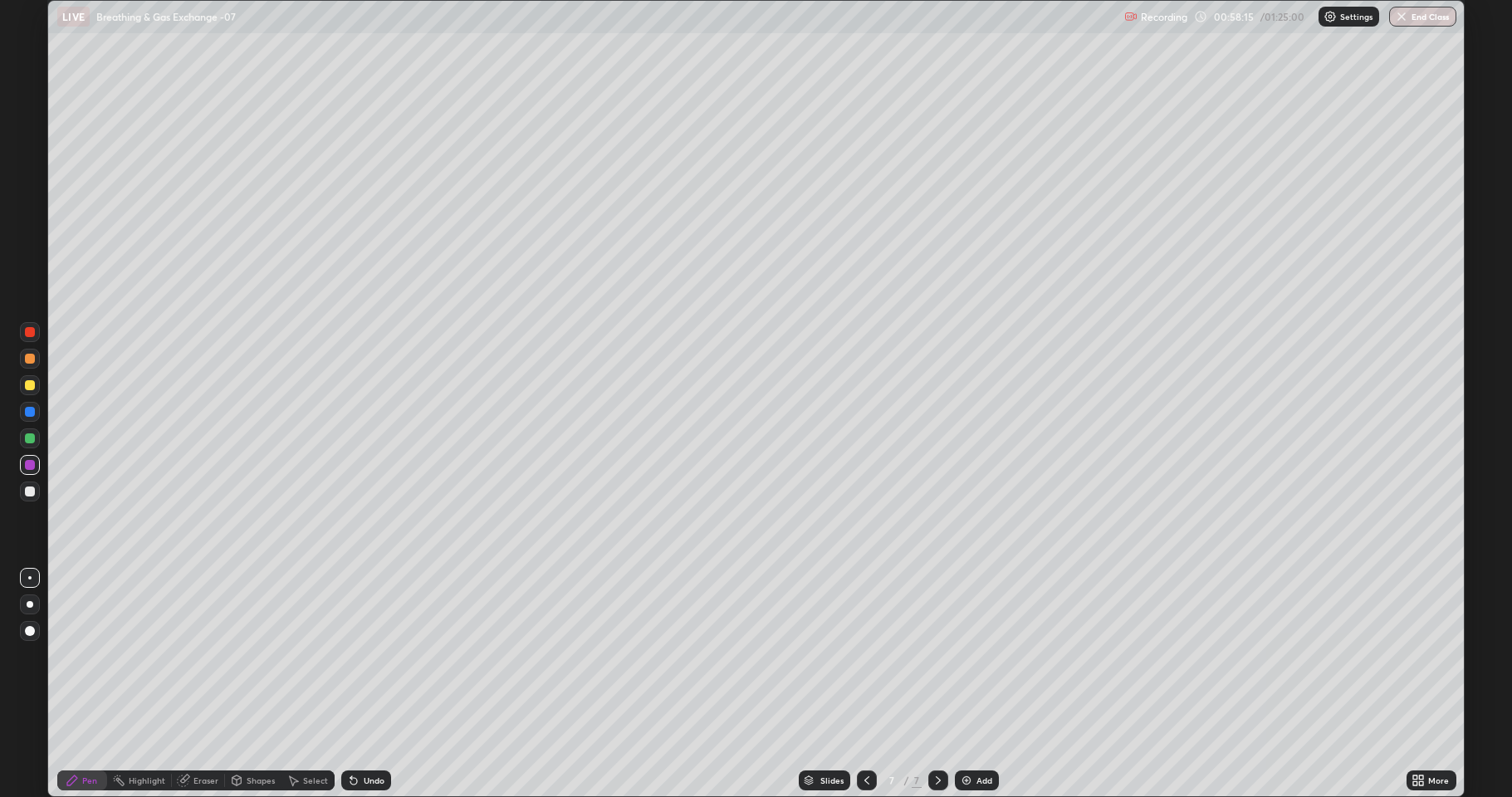
click at [26, 439] on div at bounding box center [29, 439] width 10 height 10
click at [33, 436] on div at bounding box center [29, 439] width 10 height 10
click at [25, 385] on div at bounding box center [29, 385] width 10 height 10
click at [198, 655] on div "Eraser" at bounding box center [205, 780] width 24 height 8
click at [202, 655] on div "Eraser" at bounding box center [198, 780] width 53 height 20
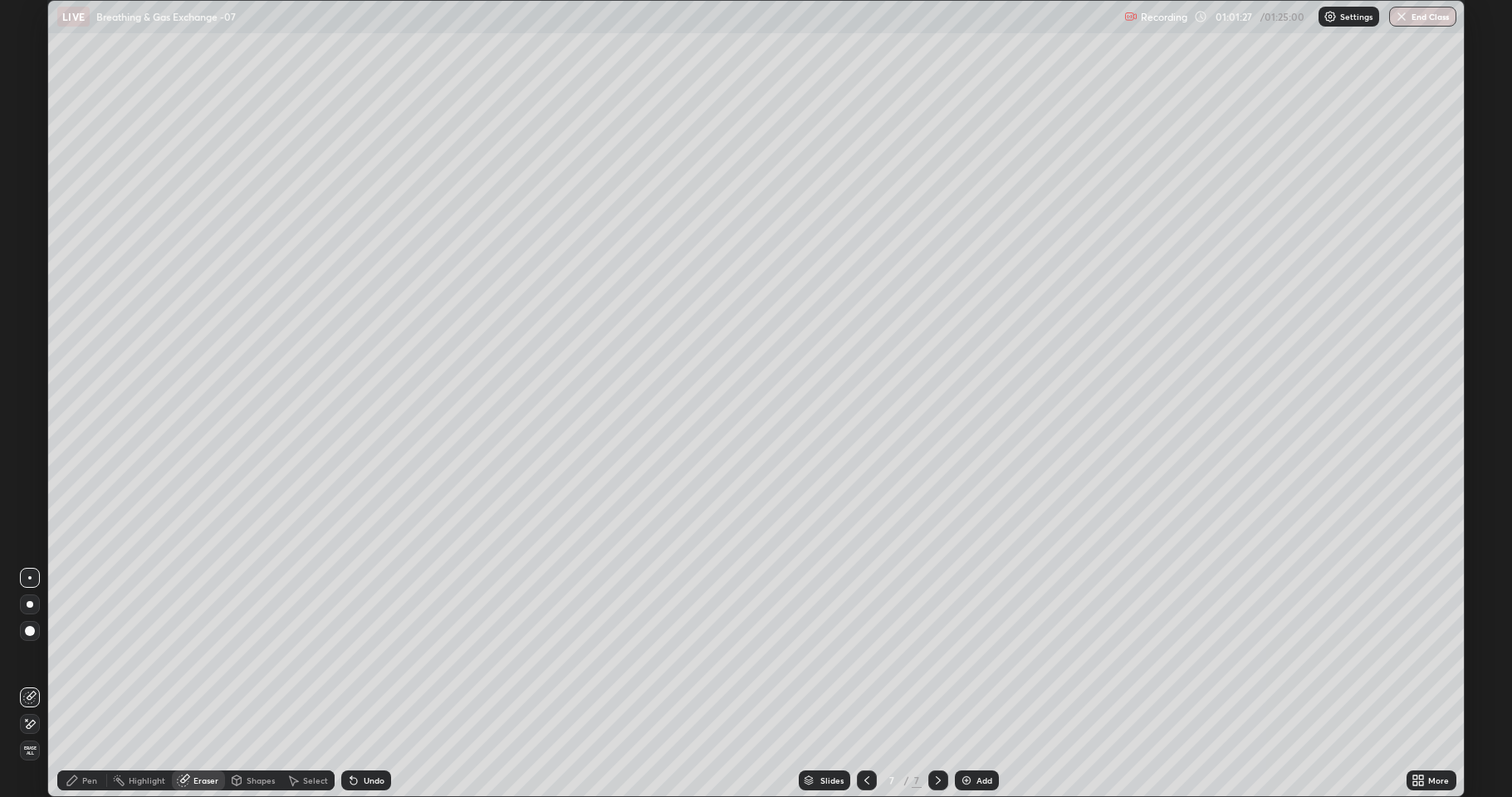
click at [87, 655] on div "Pen" at bounding box center [89, 780] width 15 height 8
click at [31, 387] on div at bounding box center [29, 385] width 10 height 10
click at [30, 491] on div at bounding box center [29, 491] width 10 height 10
click at [27, 469] on div at bounding box center [29, 465] width 10 height 10
click at [29, 439] on div at bounding box center [29, 439] width 10 height 10
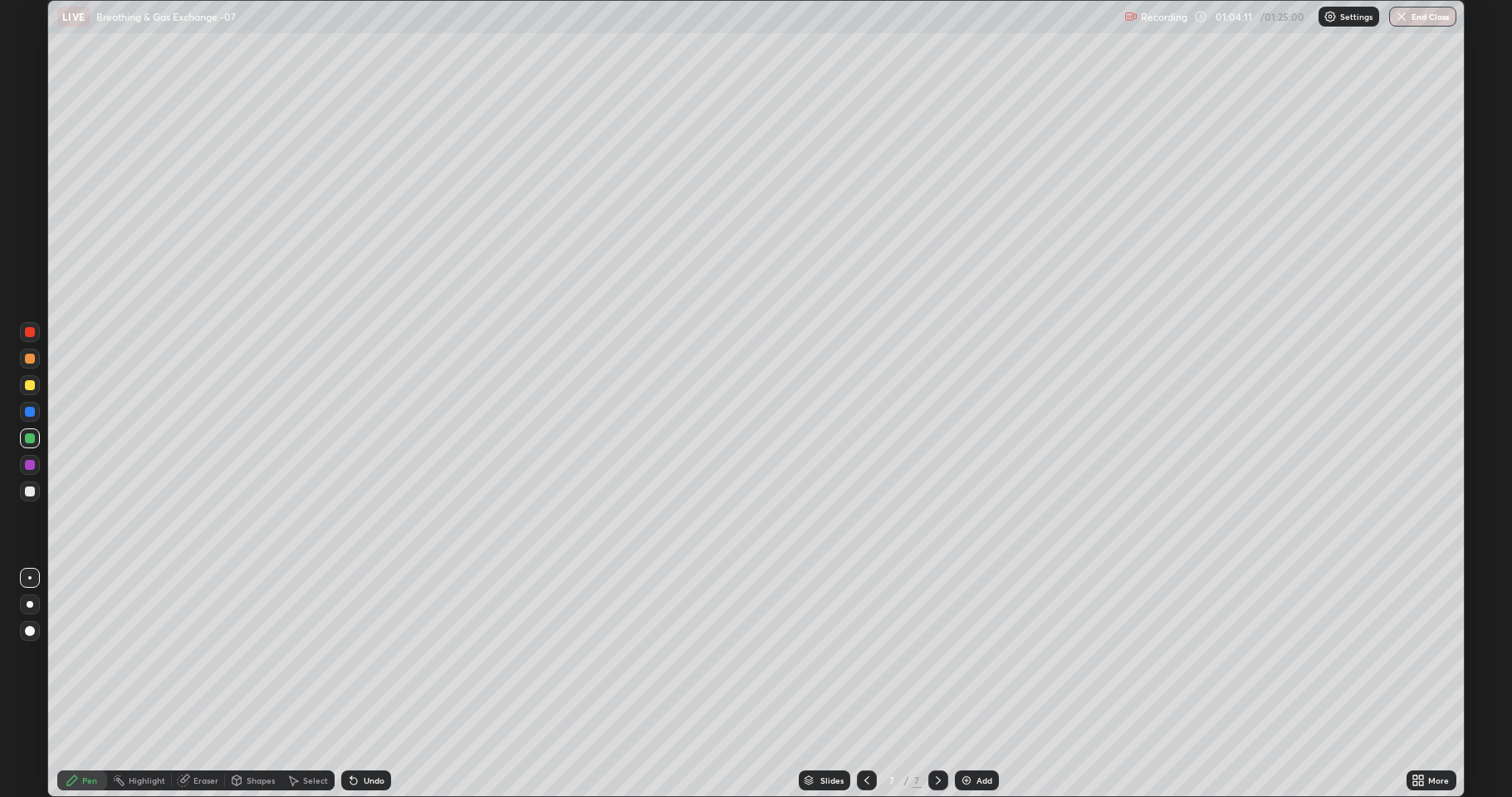
click at [30, 484] on div at bounding box center [29, 491] width 20 height 20
click at [196, 655] on div "Eraser" at bounding box center [205, 780] width 24 height 8
click at [95, 655] on div "Pen" at bounding box center [89, 780] width 15 height 8
click at [138, 655] on div "Highlight" at bounding box center [147, 780] width 36 height 8
click at [30, 440] on div at bounding box center [29, 439] width 10 height 10
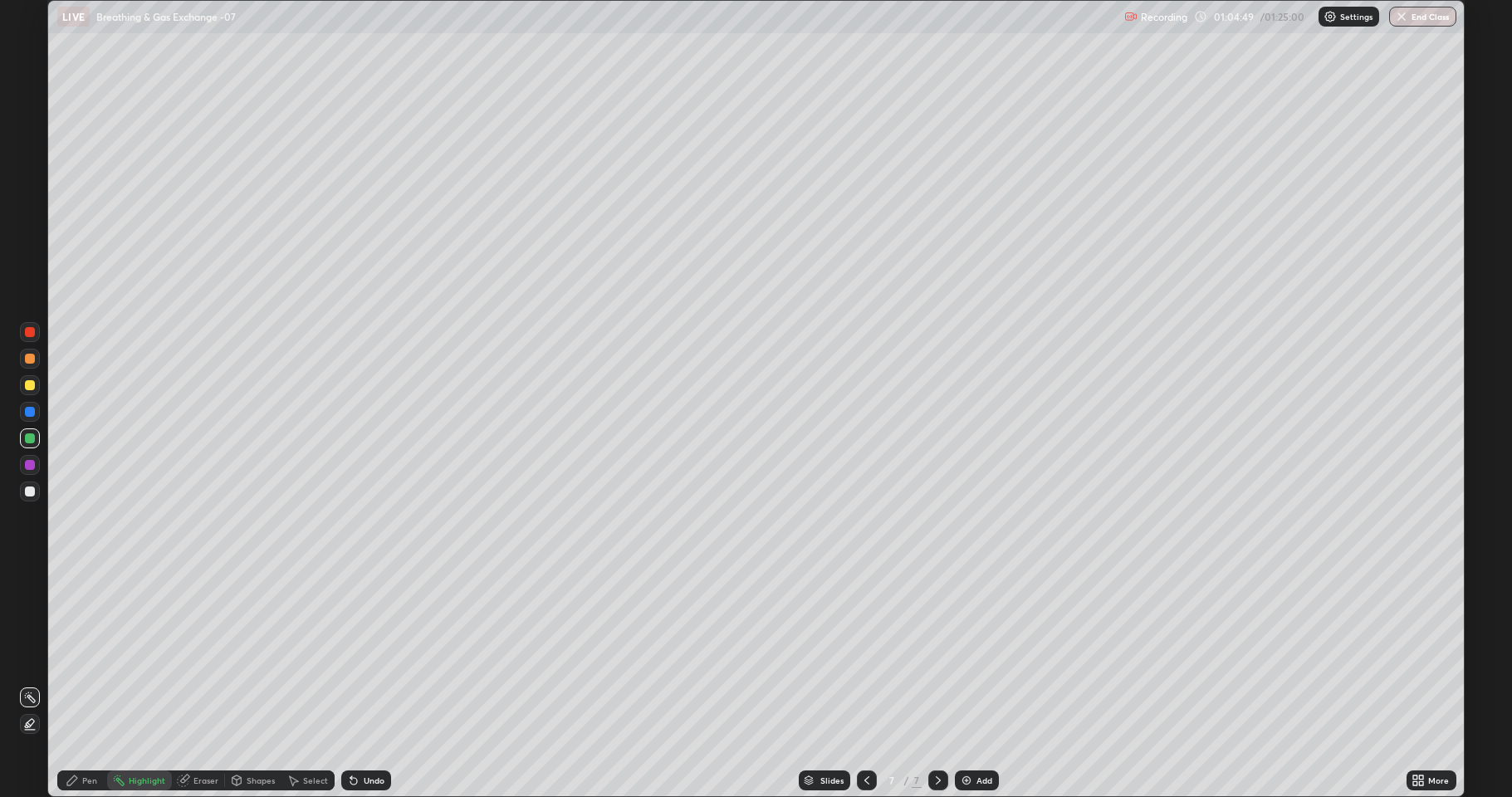
click at [83, 655] on div "Pen" at bounding box center [89, 780] width 15 height 8
click at [31, 386] on div at bounding box center [29, 385] width 10 height 10
click at [1421, 655] on icon at bounding box center [1421, 783] width 4 height 4
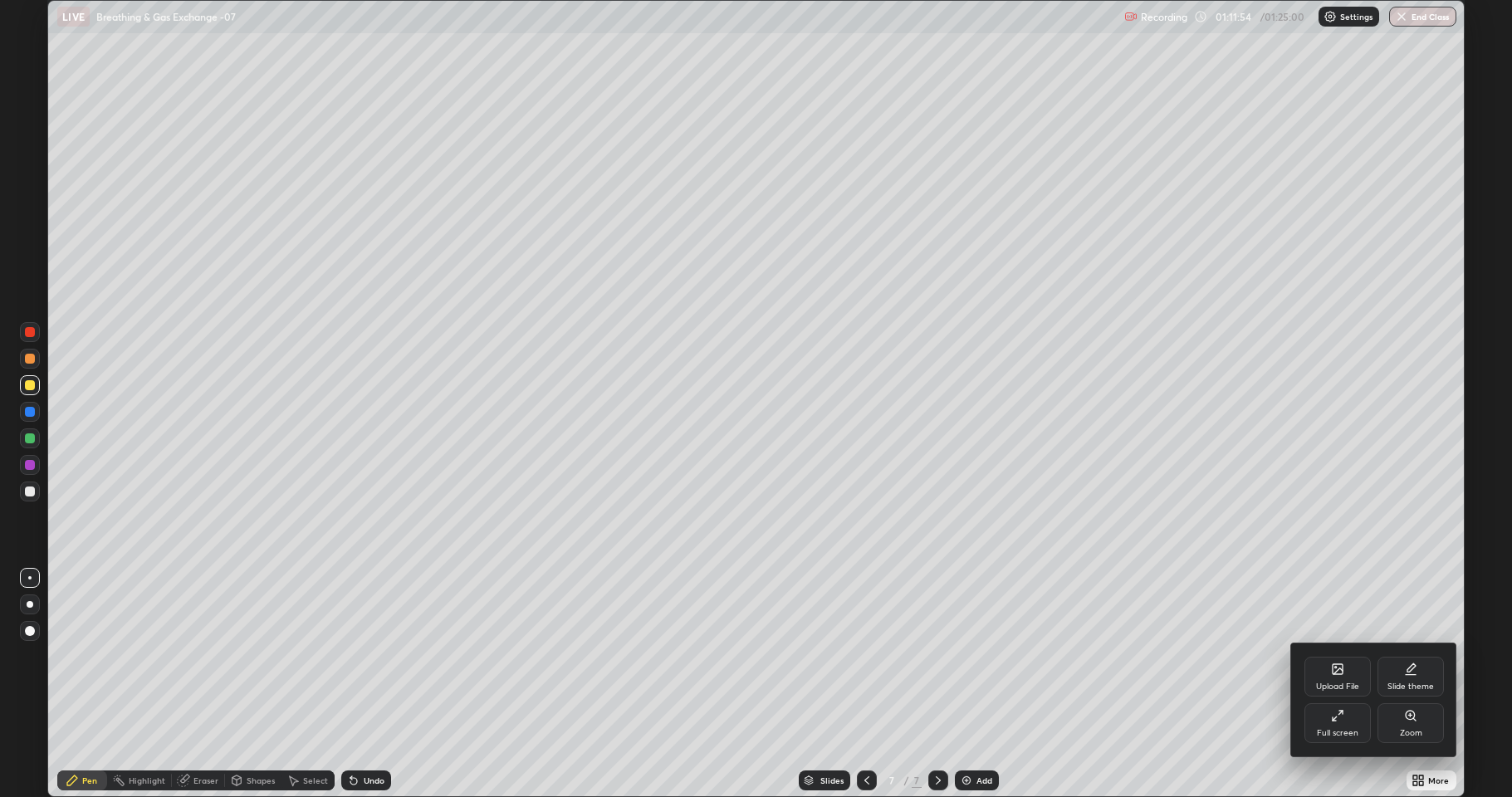
click at [1341, 655] on div "Full screen" at bounding box center [1337, 723] width 66 height 40
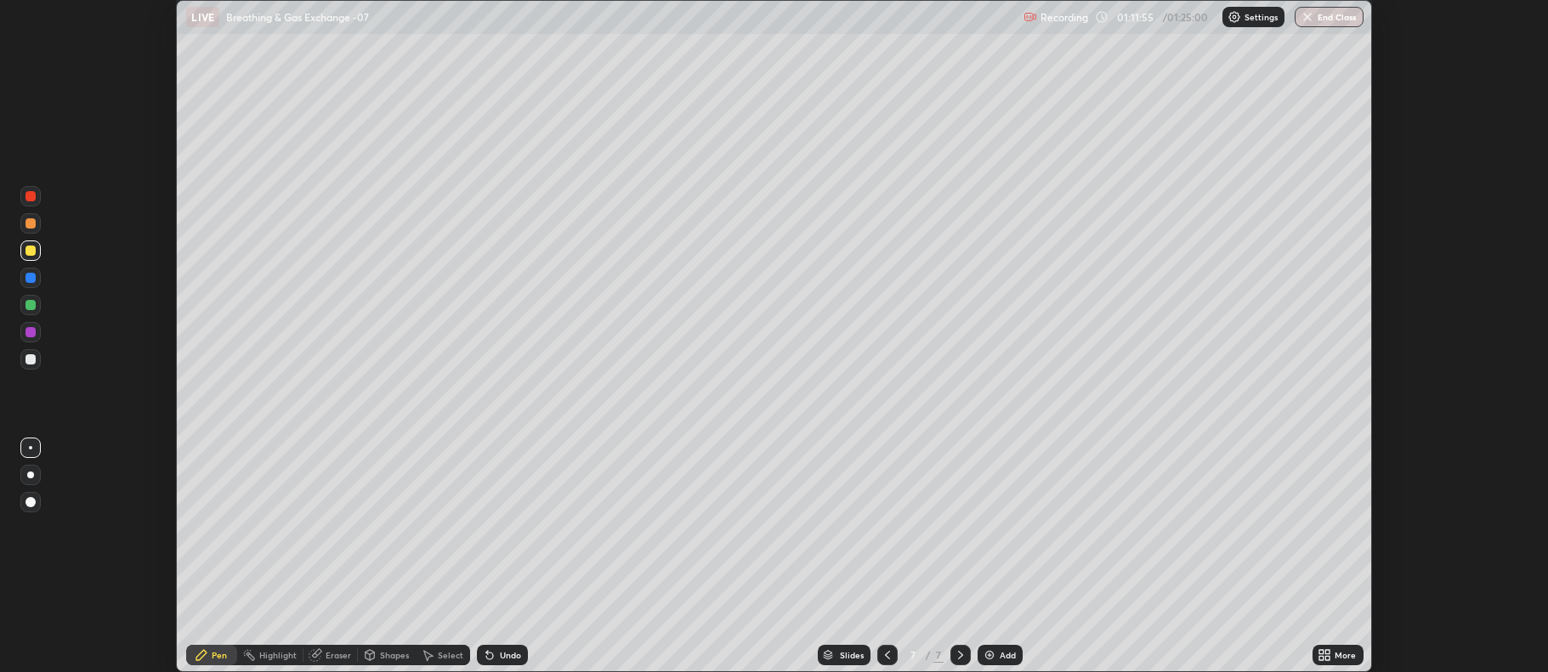
scroll to position [84309, 83434]
click at [1345, 15] on button "End Class" at bounding box center [1329, 17] width 67 height 20
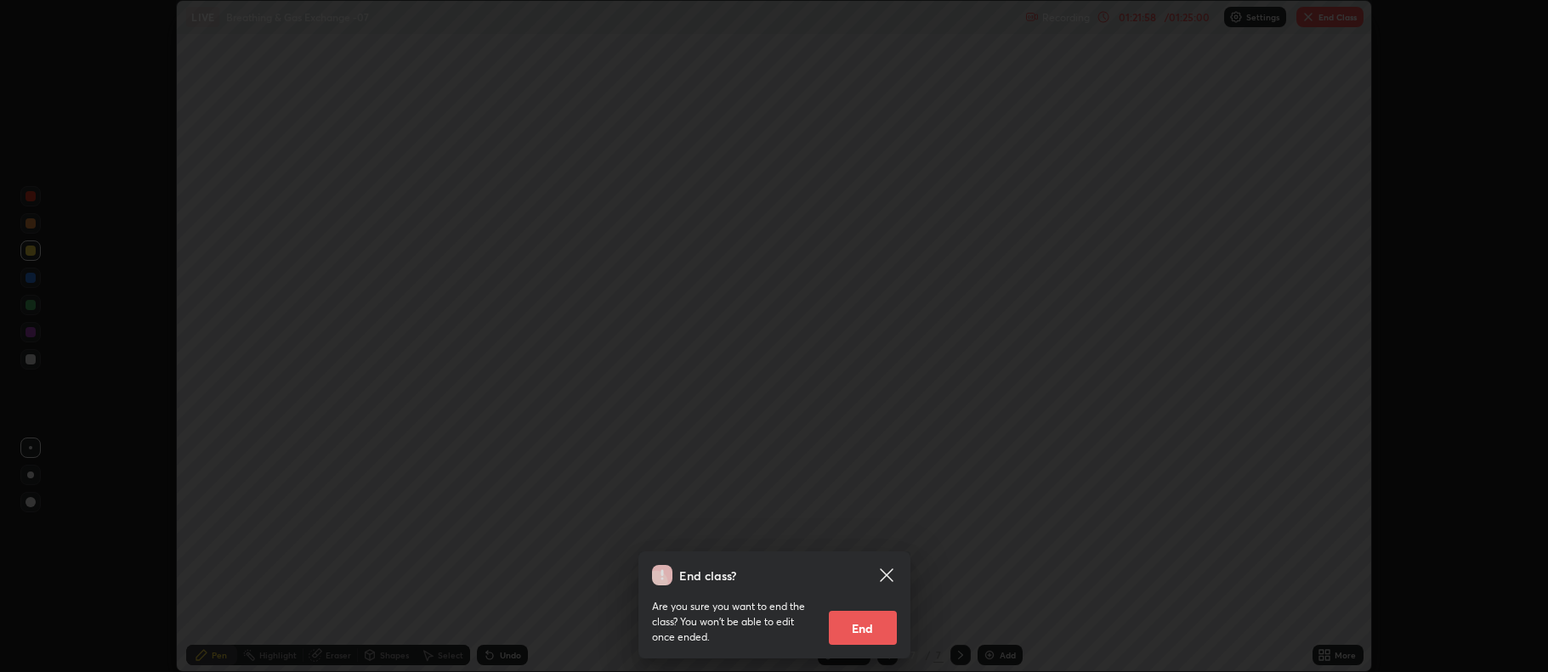
click at [873, 622] on button "End" at bounding box center [863, 628] width 68 height 34
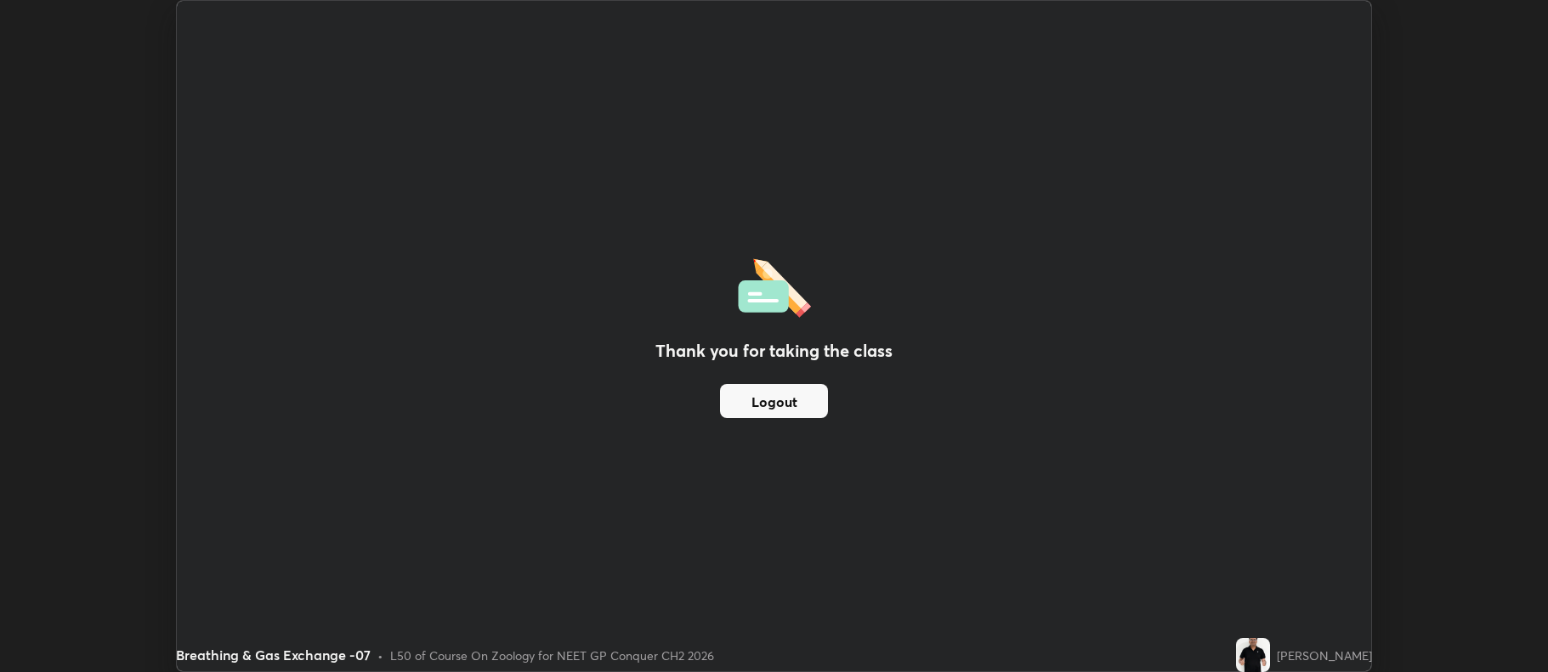
click at [734, 231] on div "Thank you for taking the class Logout" at bounding box center [773, 336] width 1193 height 671
